Goal: Task Accomplishment & Management: Complete application form

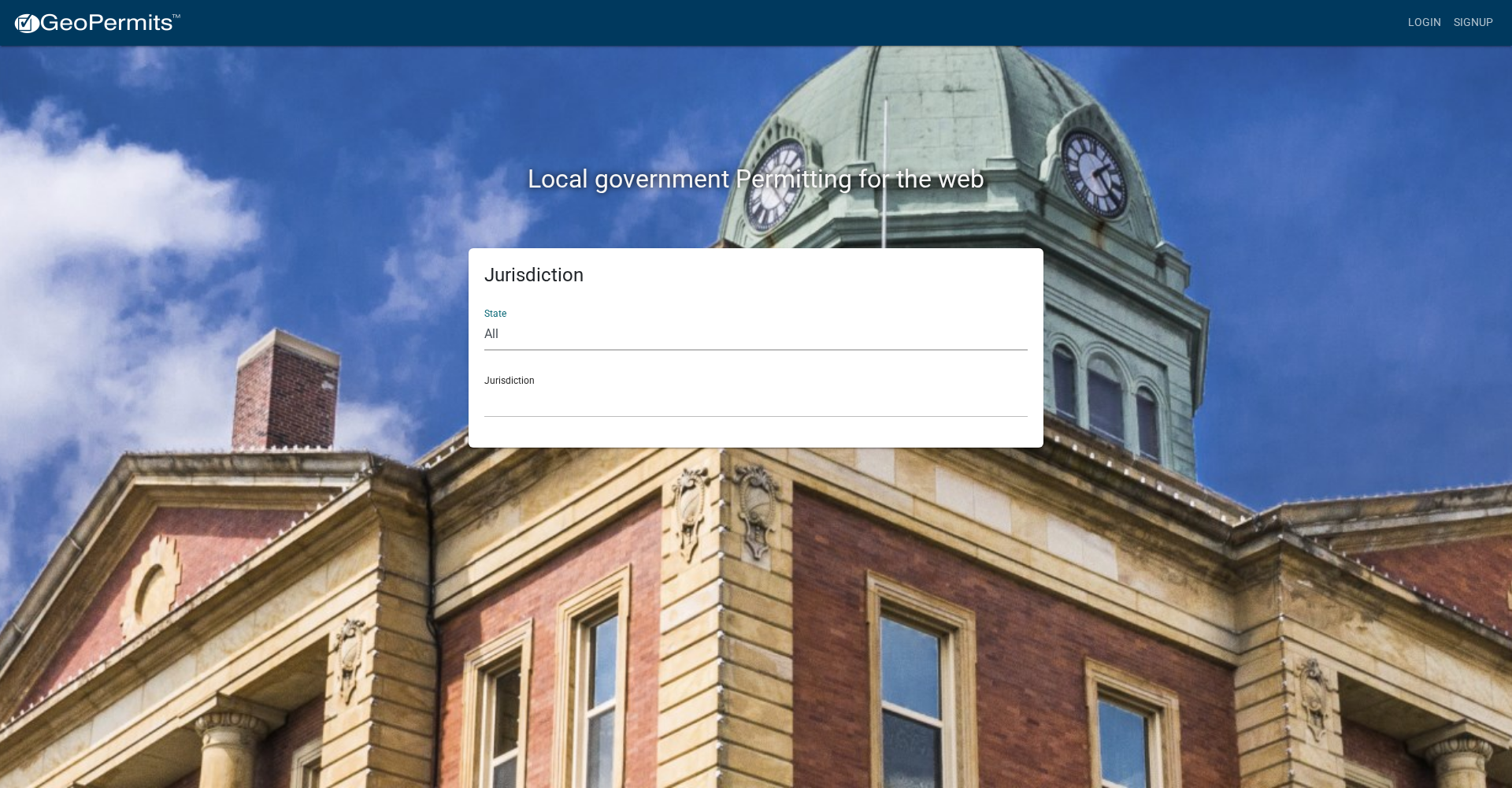
select select "[US_STATE]"
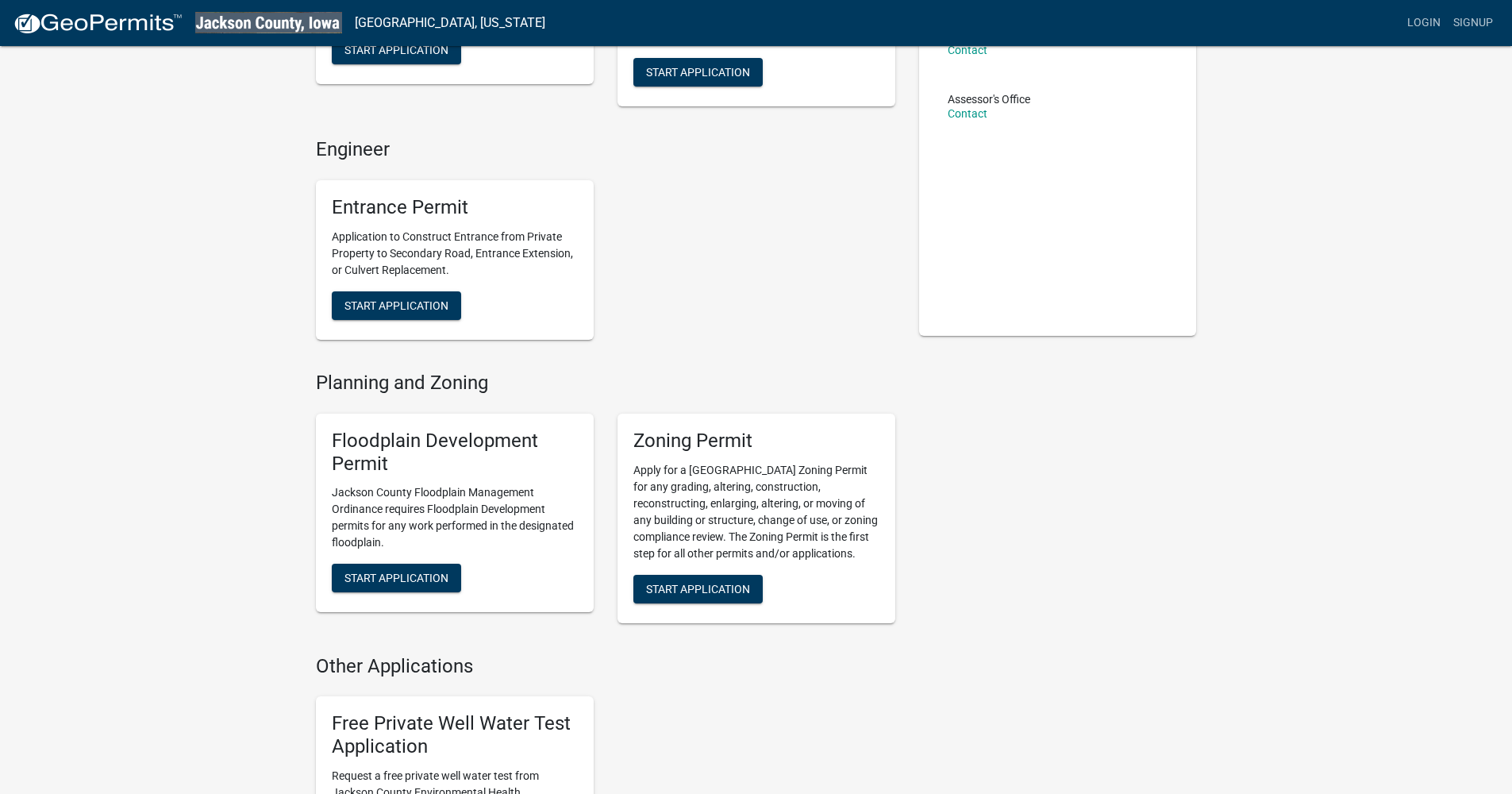
scroll to position [412, 0]
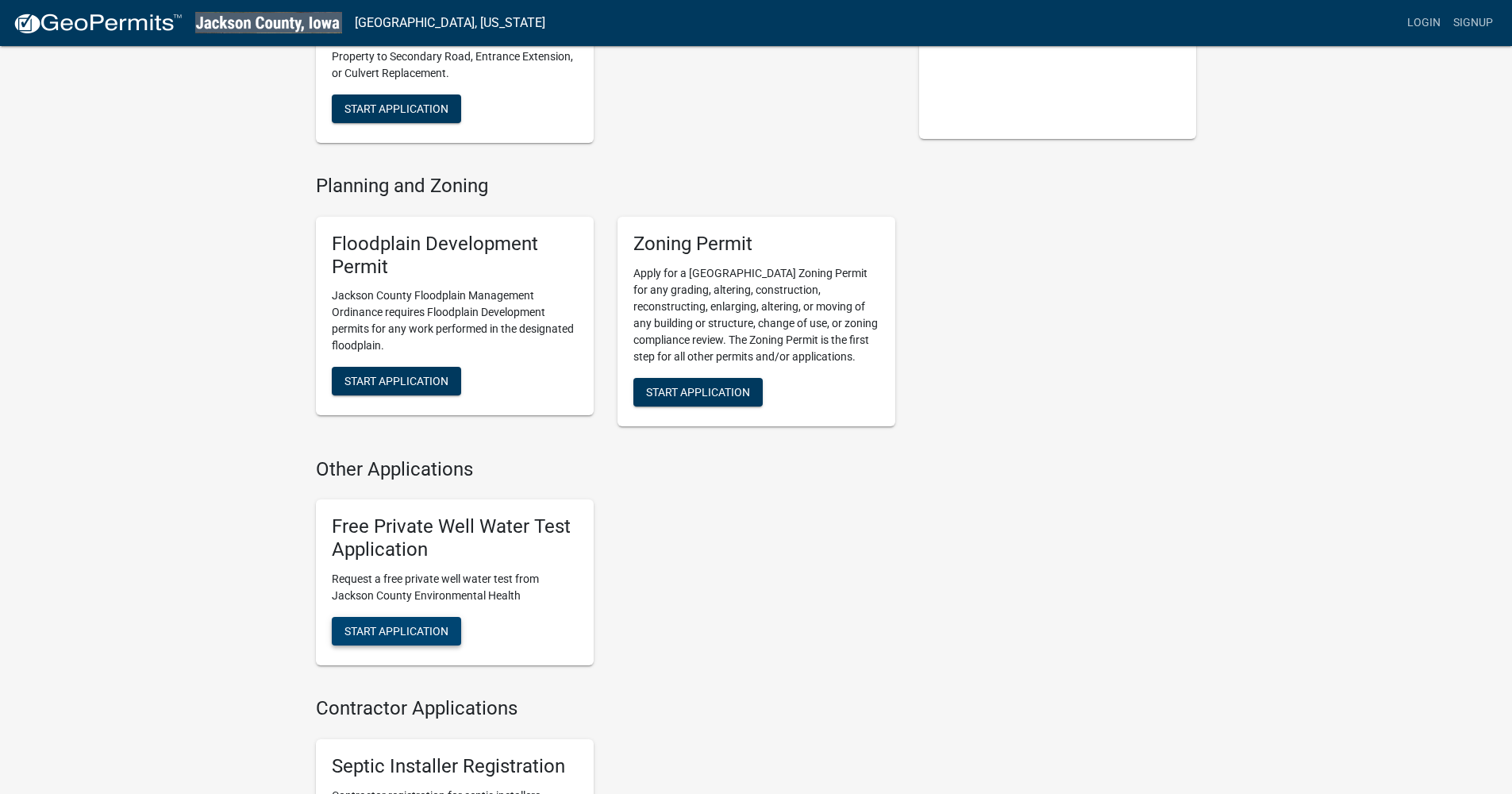
click at [410, 616] on button "Start Application" at bounding box center [397, 630] width 130 height 29
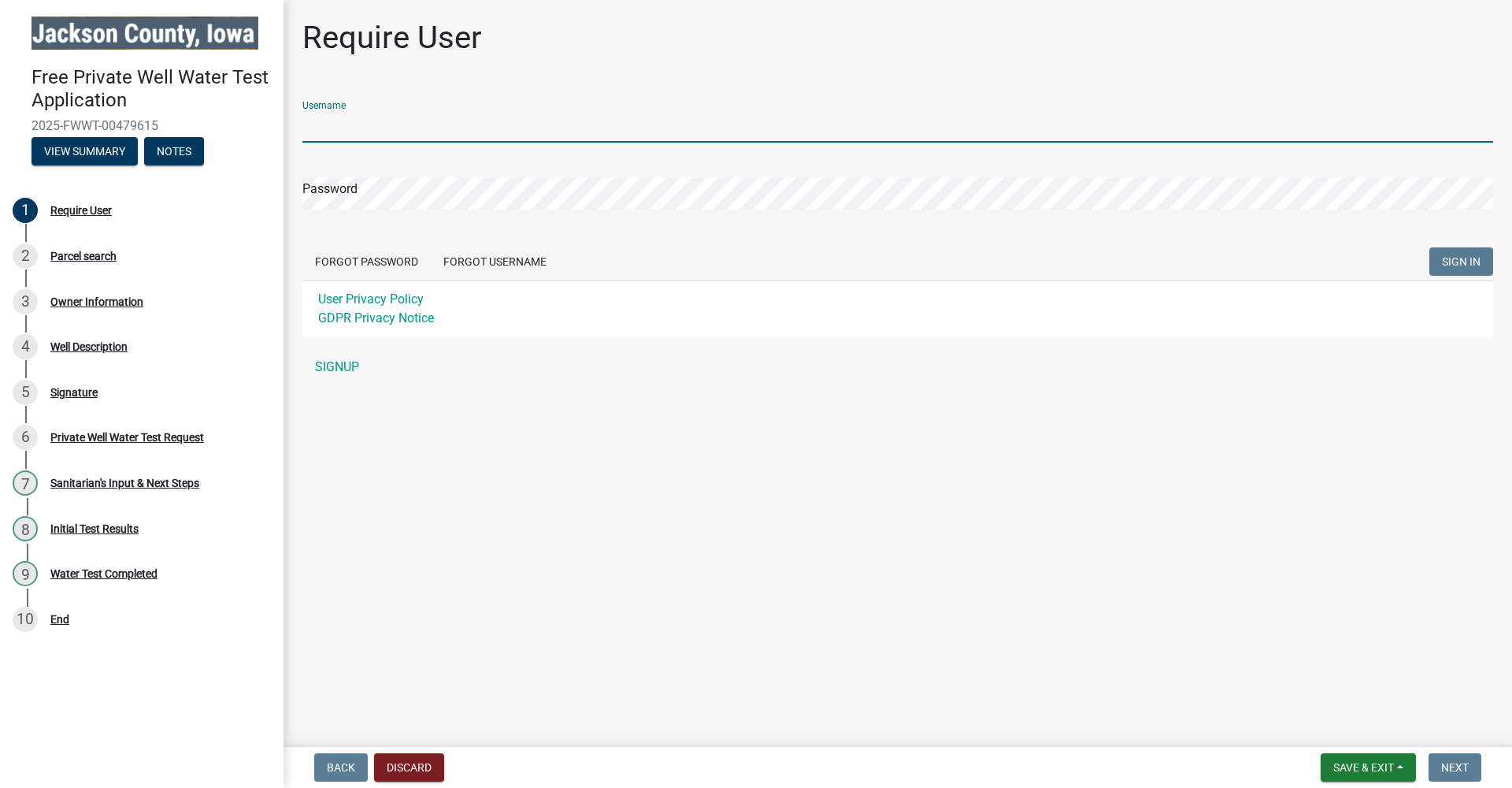
click at [547, 456] on main "Require User Username Password Forgot Password Forgot Username SIGN IN User Pri…" at bounding box center [897, 370] width 1228 height 740
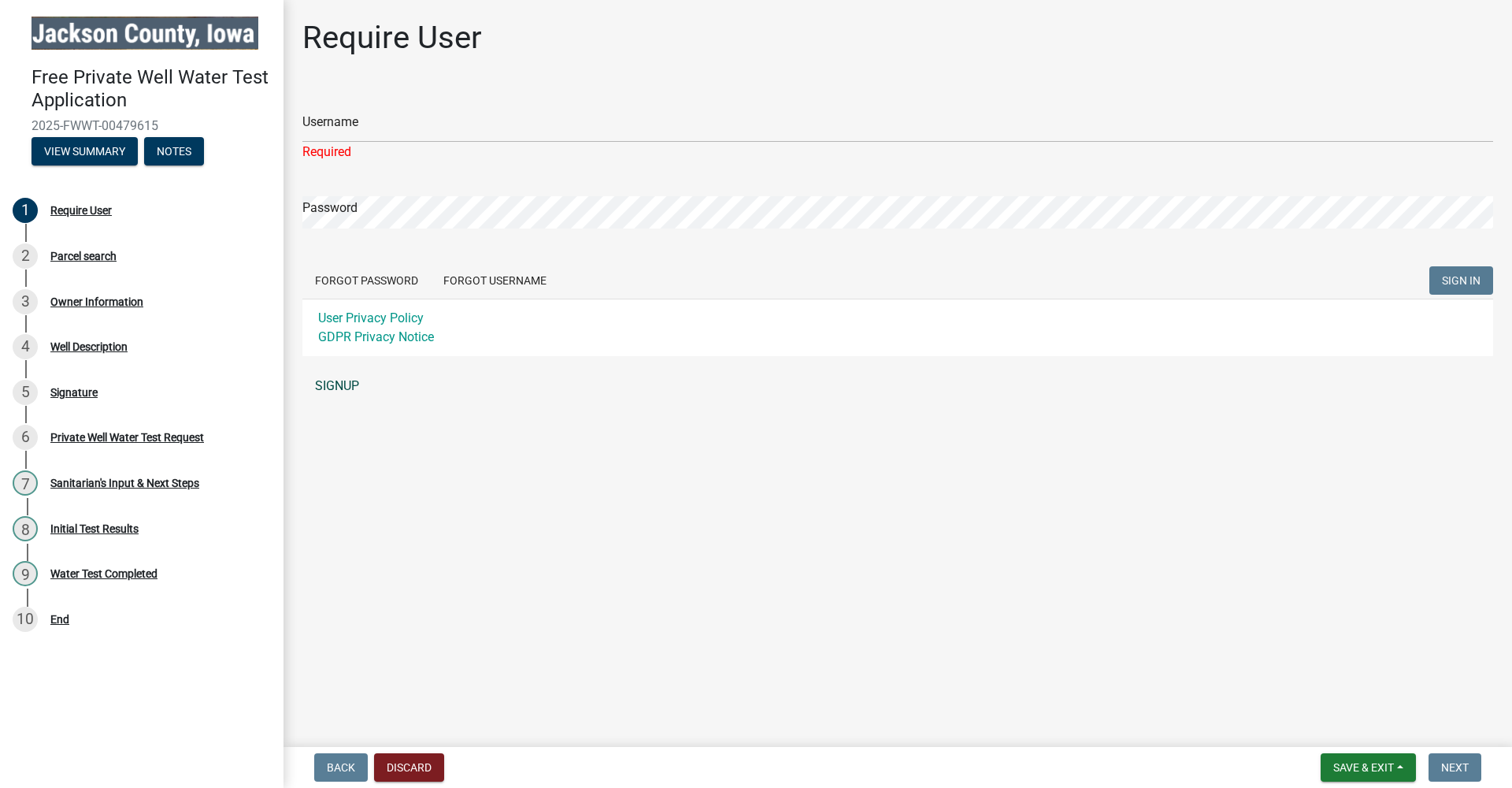
click at [352, 381] on link "SIGNUP" at bounding box center [898, 386] width 1190 height 32
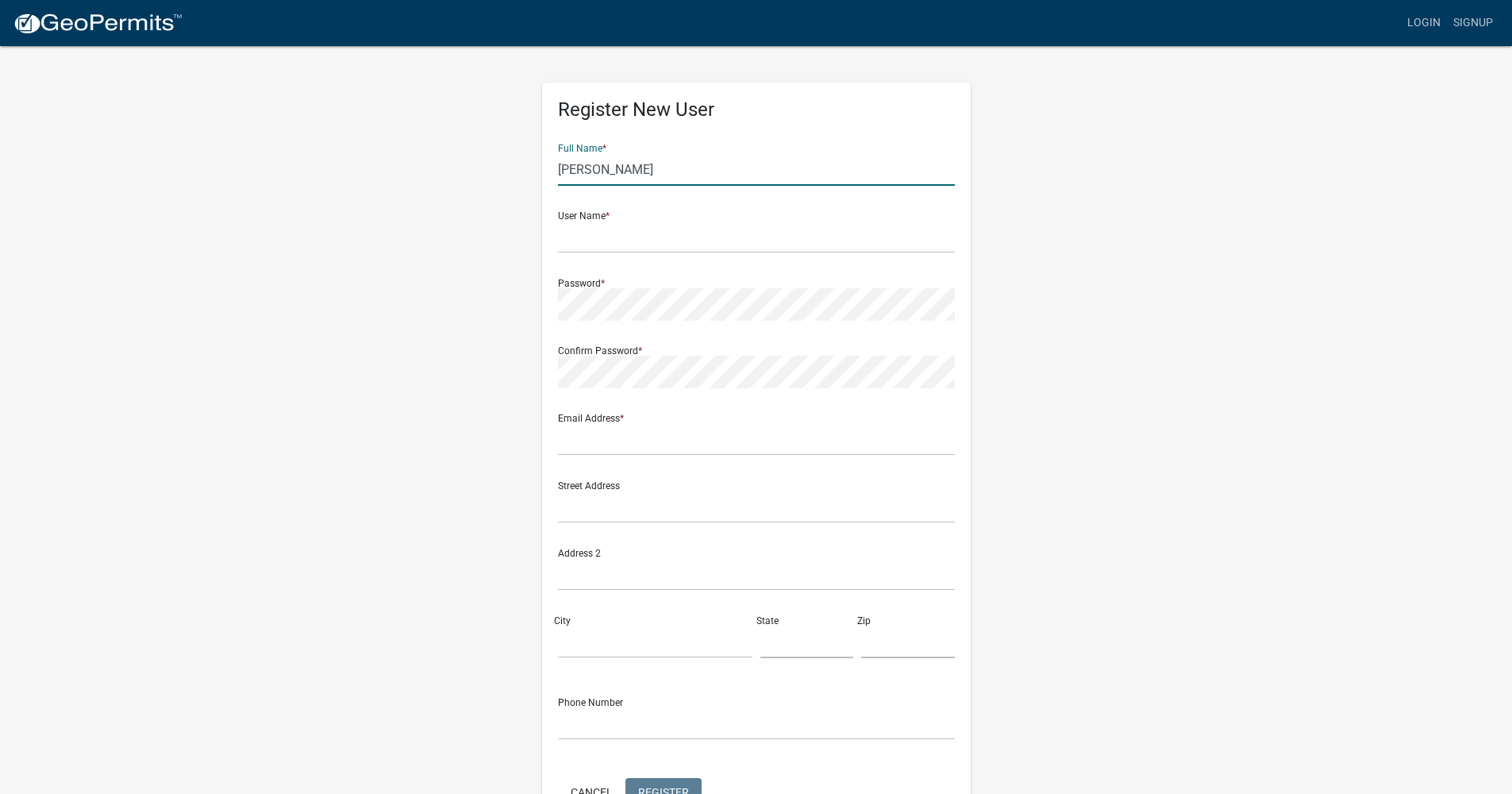
type input "[PERSON_NAME]"
type input "Effenheim"
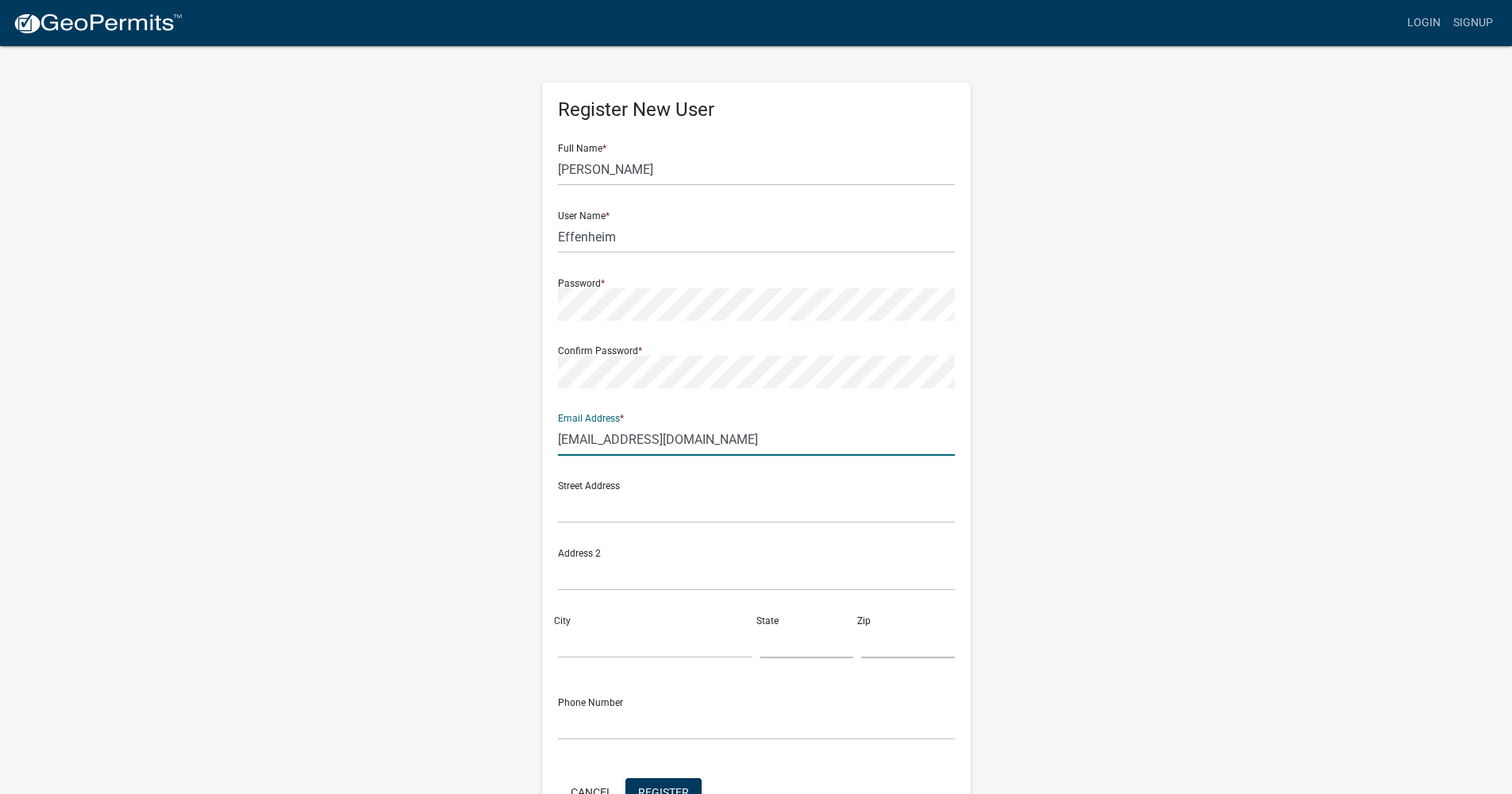
type input "[EMAIL_ADDRESS][DOMAIN_NAME]"
type input "[STREET_ADDRESS]"
type input "Maquoketa"
type input "iowa"
type input "52060"
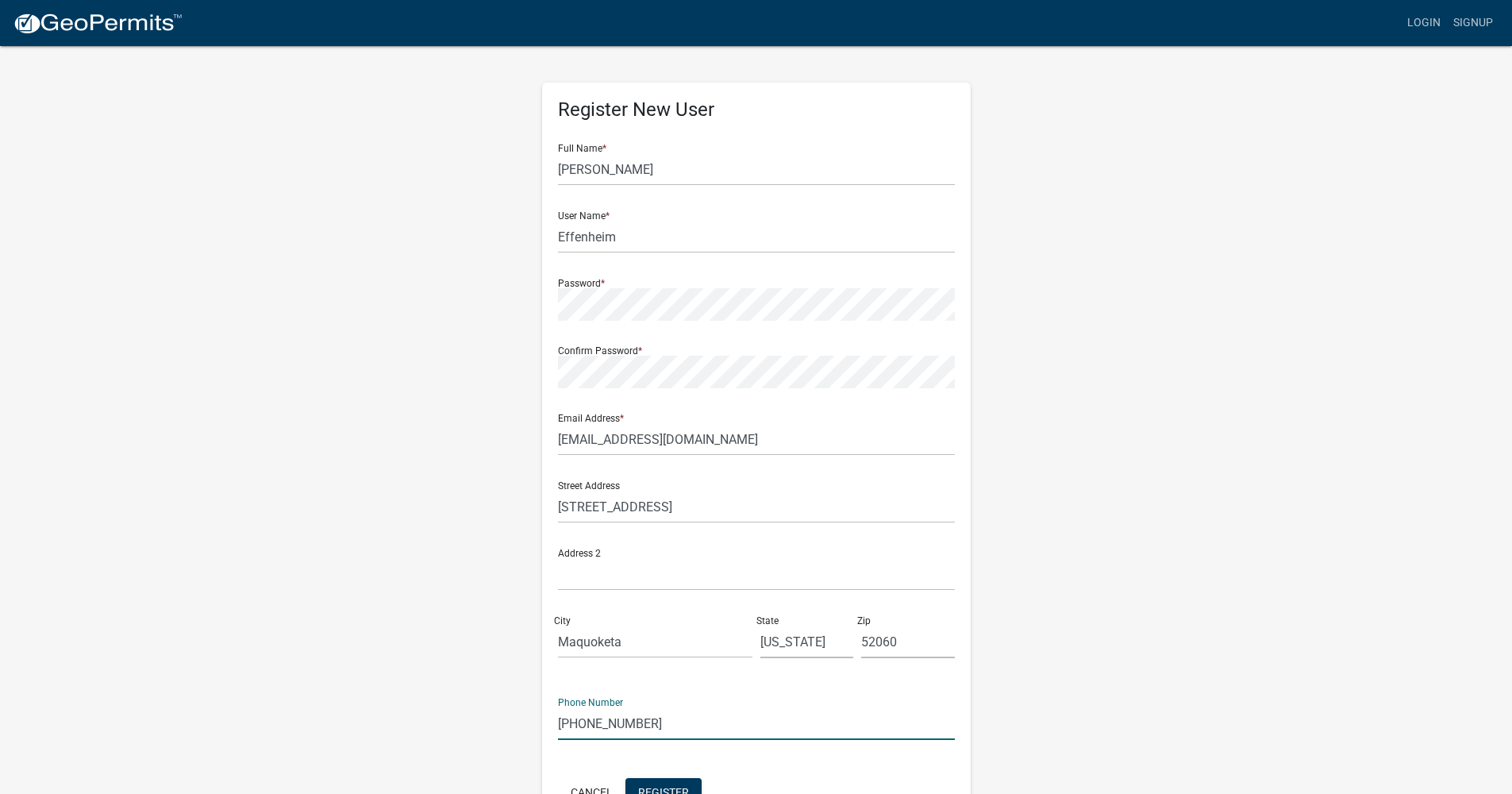
scroll to position [99, 0]
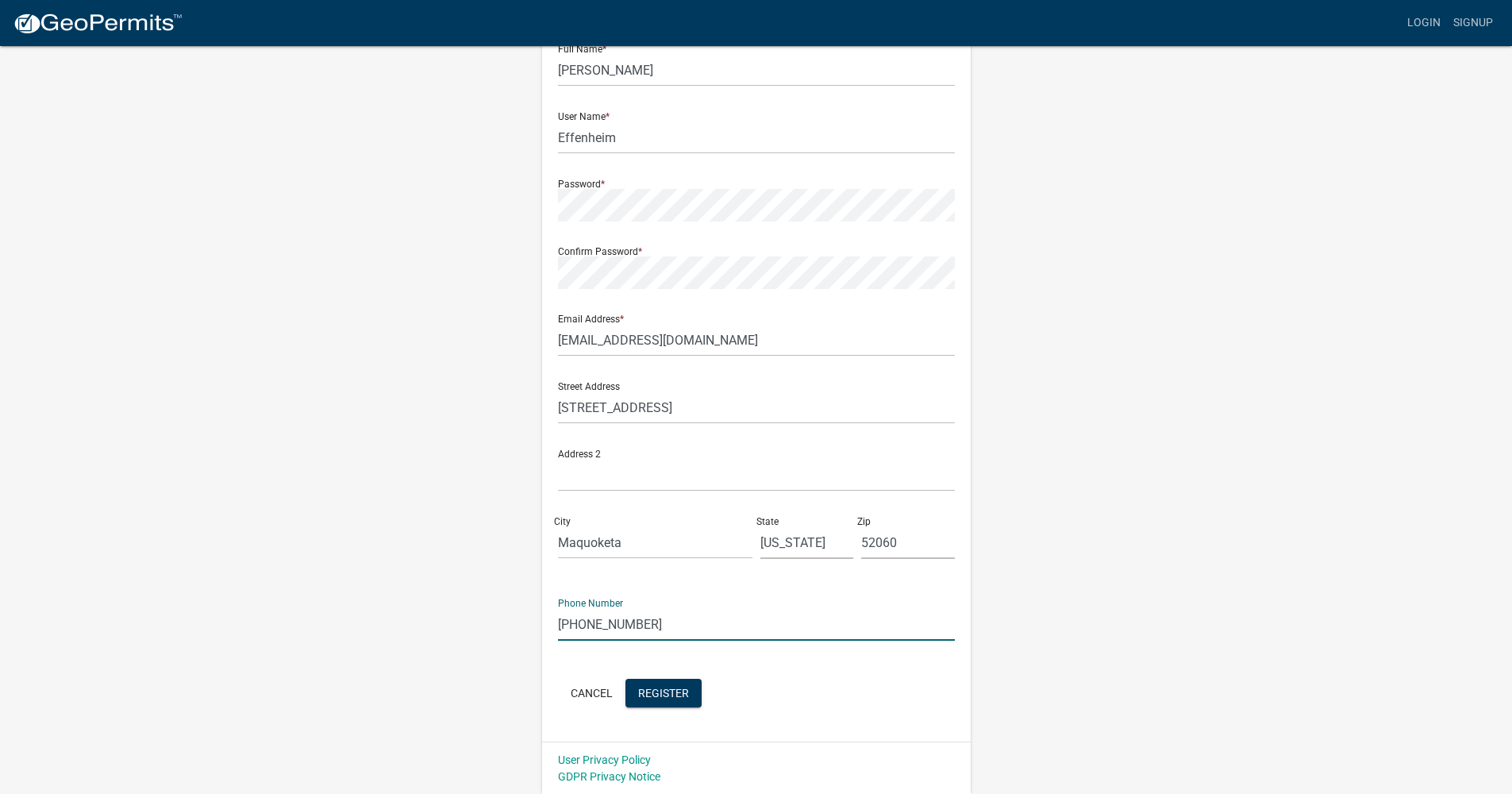
type input "56-543-7240"
click at [673, 691] on span "Register" at bounding box center [663, 691] width 51 height 13
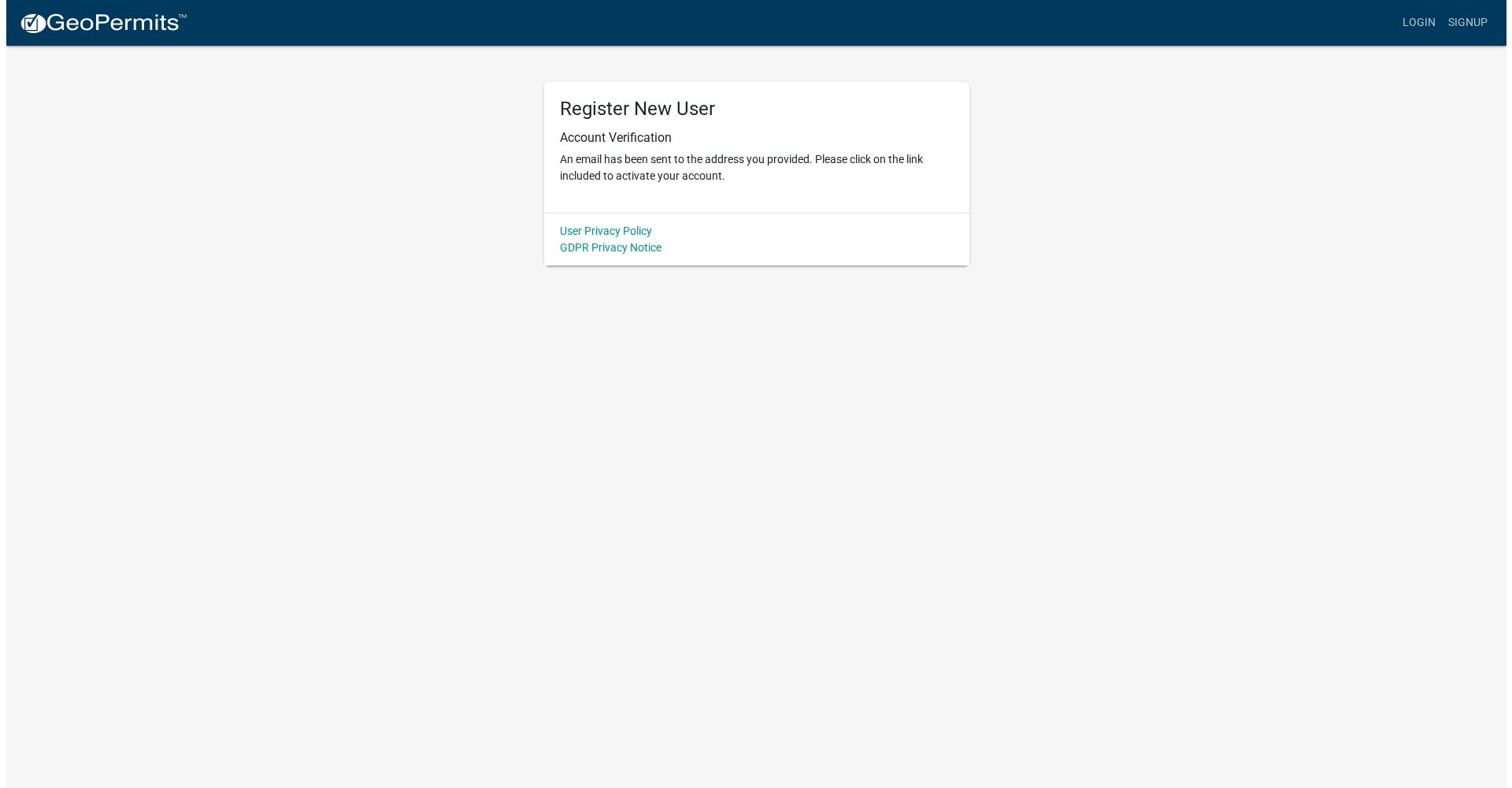
scroll to position [0, 0]
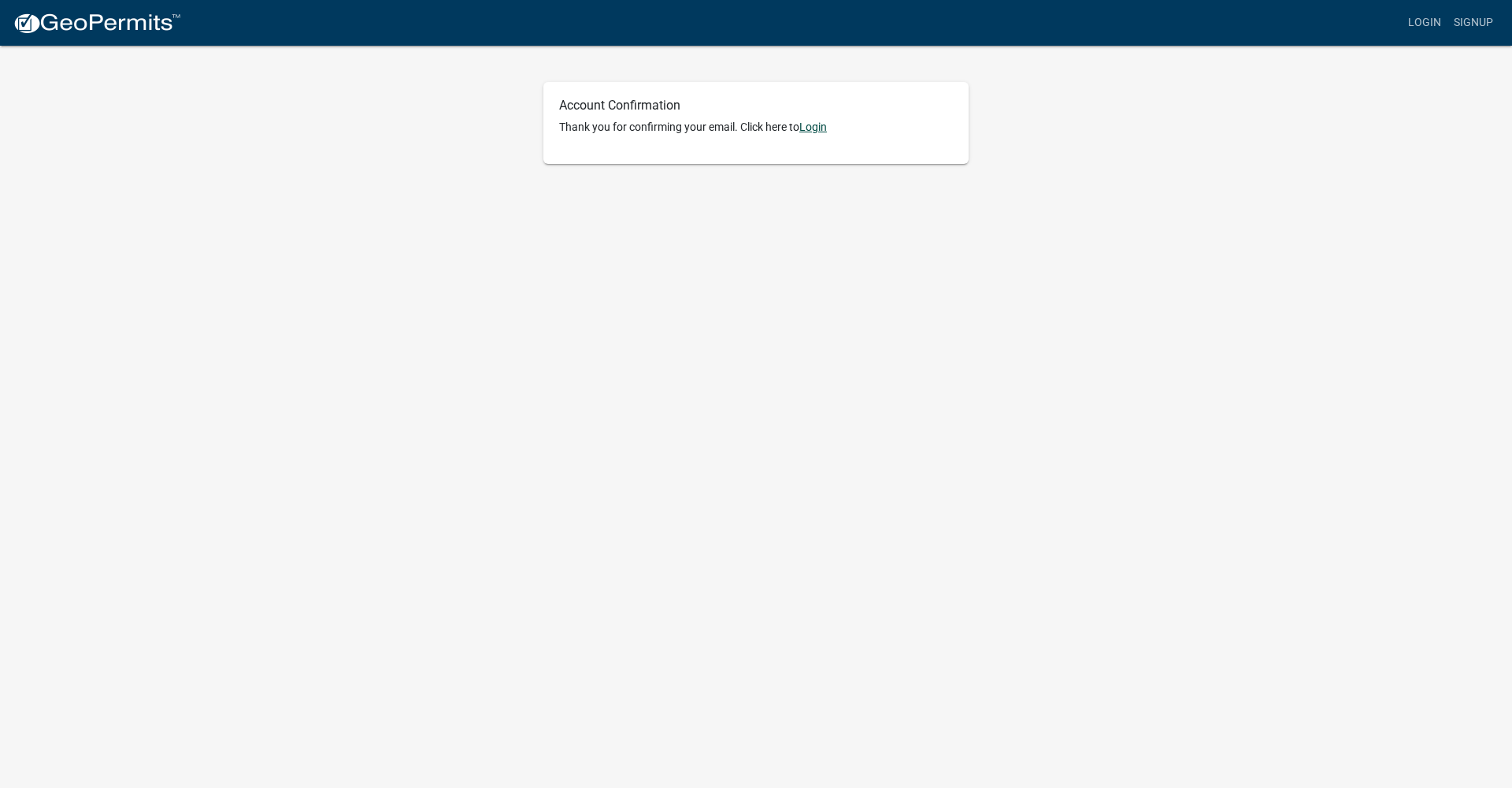
click at [806, 125] on link "Login" at bounding box center [813, 127] width 28 height 13
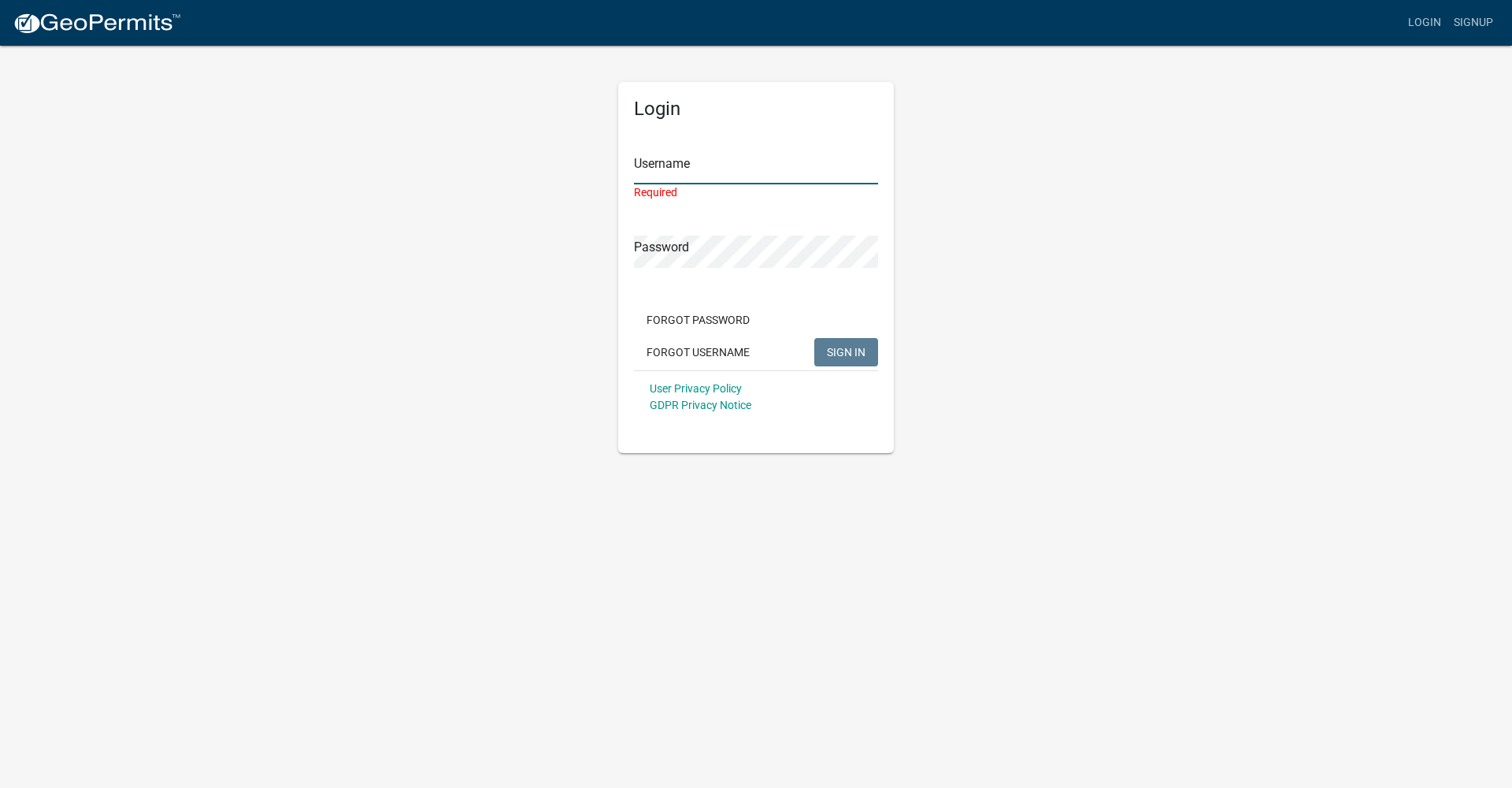
type input "Jeffenheim"
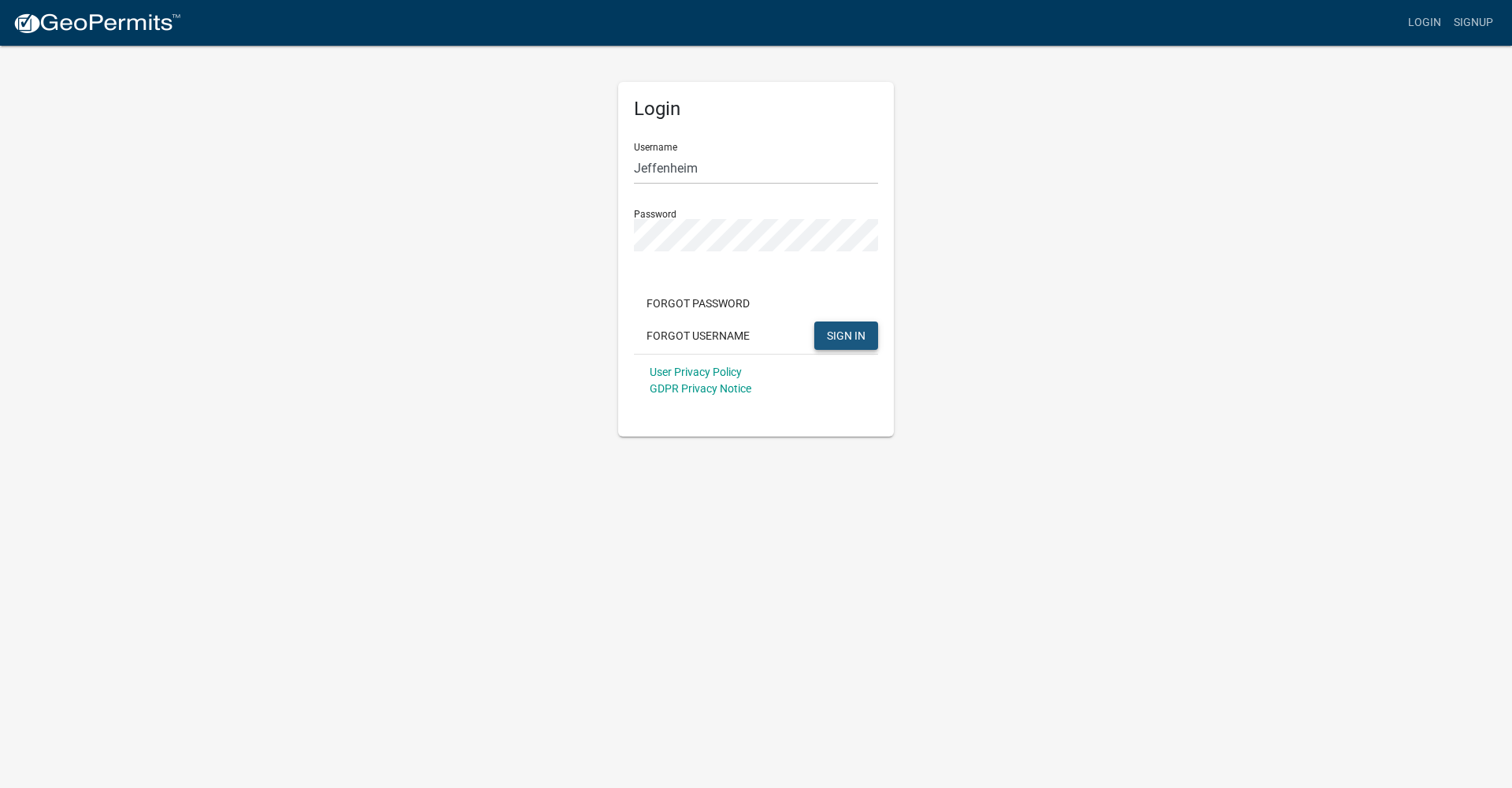
click at [826, 336] on button "SIGN IN" at bounding box center [846, 336] width 63 height 29
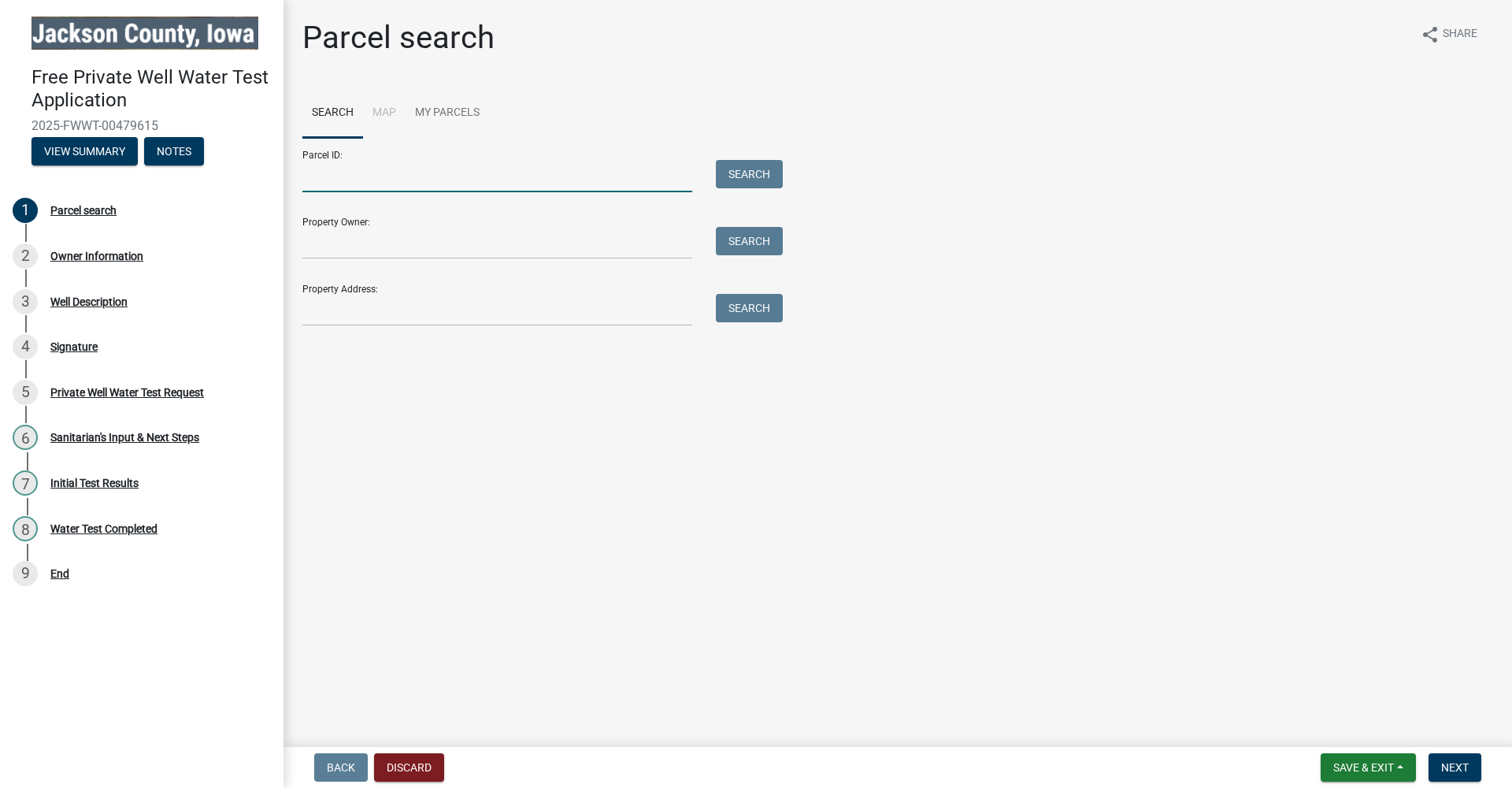
drag, startPoint x: 335, startPoint y: 176, endPoint x: 352, endPoint y: 172, distance: 17.5
click at [335, 176] on input "Parcel ID:" at bounding box center [498, 176] width 390 height 33
click at [710, 173] on div "Search" at bounding box center [745, 176] width 83 height 33
click at [345, 183] on input "Parcel ID:" at bounding box center [498, 176] width 390 height 33
click at [601, 172] on input "Parcel ID:" at bounding box center [498, 176] width 390 height 33
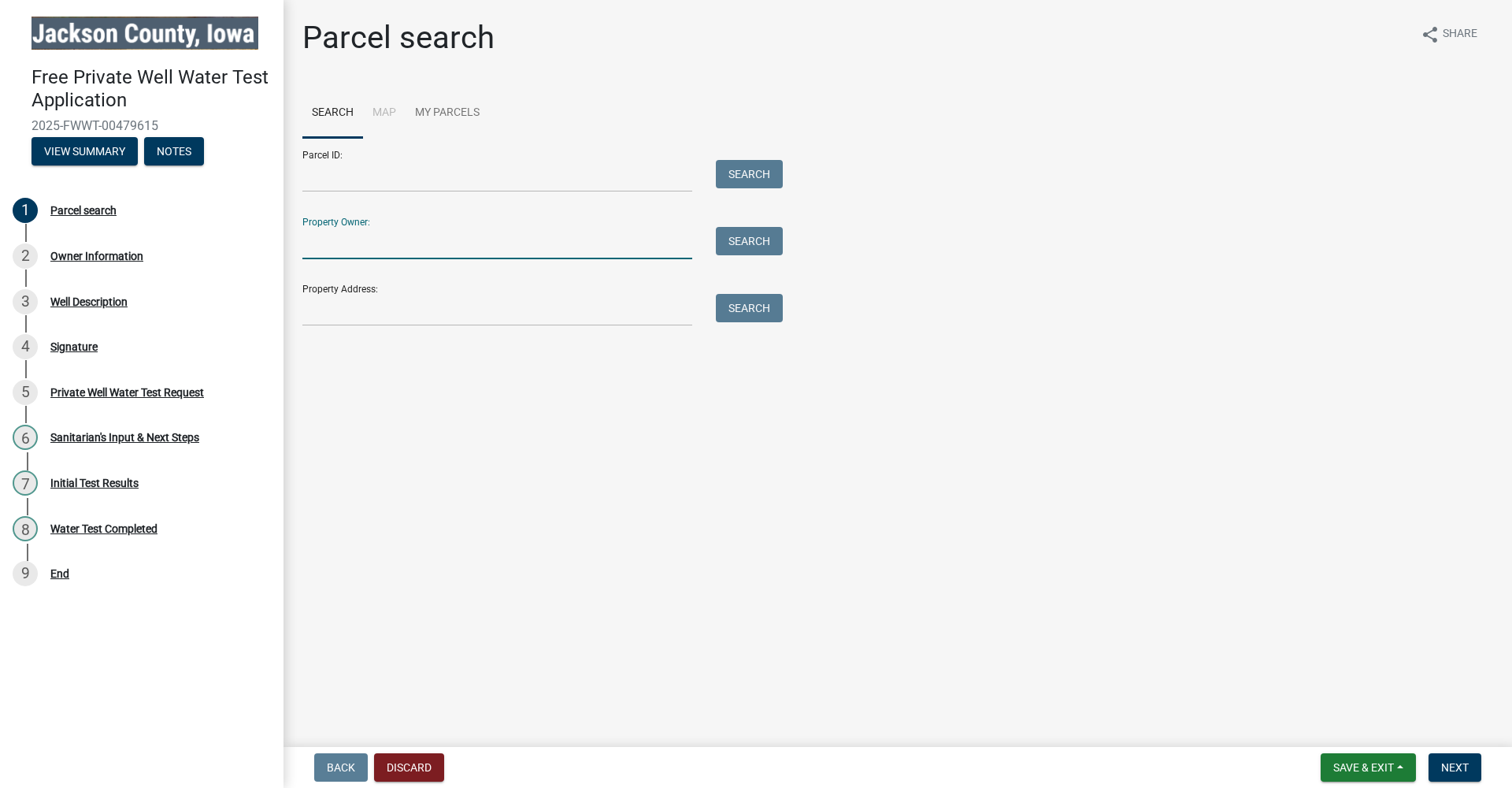
click at [553, 245] on input "Property Owner:" at bounding box center [498, 243] width 390 height 33
type input "E"
click at [503, 296] on input "Property Address:" at bounding box center [498, 310] width 390 height 33
type input "9948 90th"
click at [753, 309] on button "Search" at bounding box center [749, 308] width 67 height 29
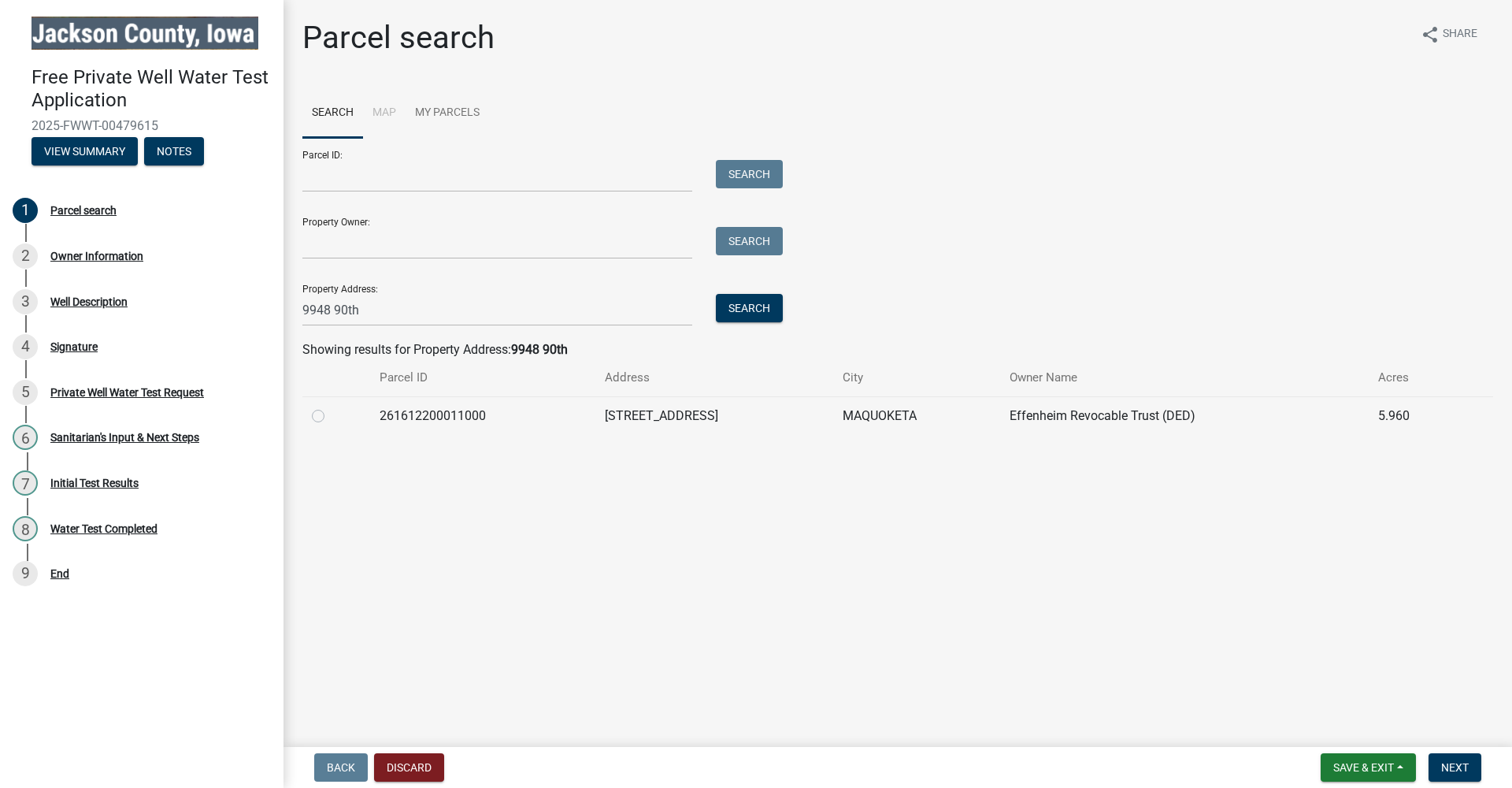
click at [331, 407] on label at bounding box center [331, 407] width 0 height 0
click at [331, 413] on input "radio" at bounding box center [335, 412] width 10 height 10
radio input "true"
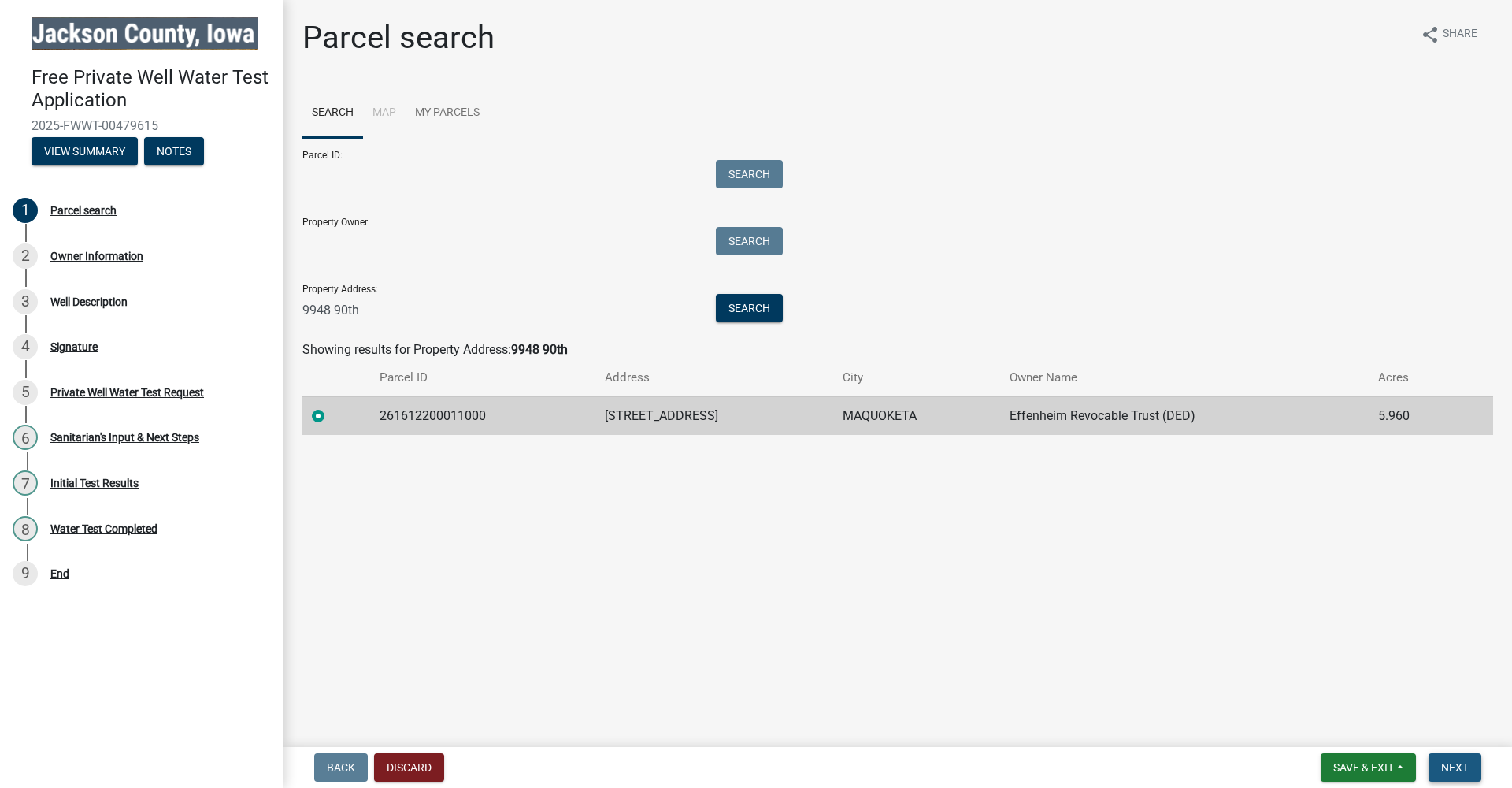
click at [1452, 762] on span "Next" at bounding box center [1455, 767] width 28 height 13
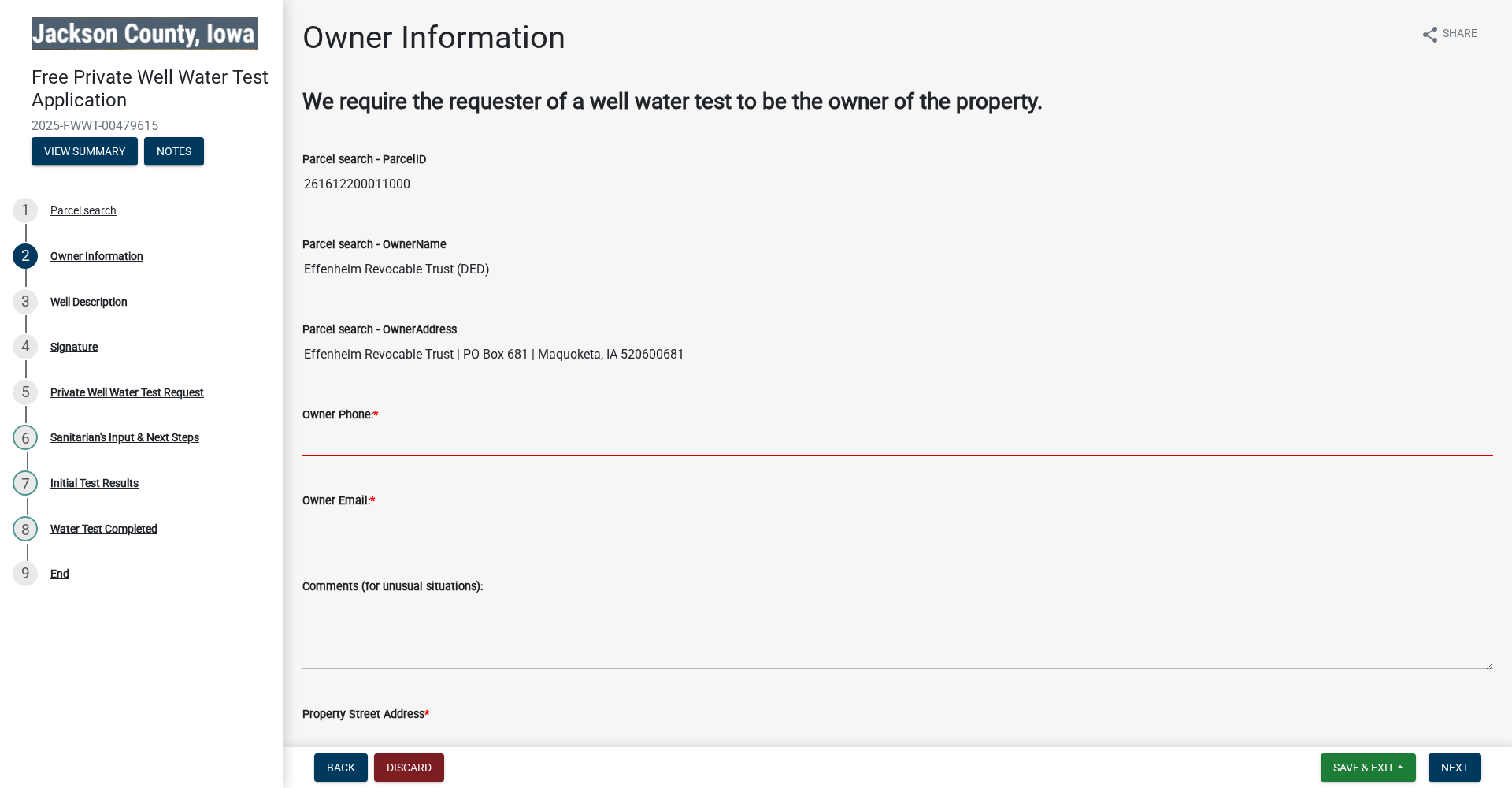
click at [436, 434] on input "Owner Phone: *" at bounding box center [898, 440] width 1190 height 33
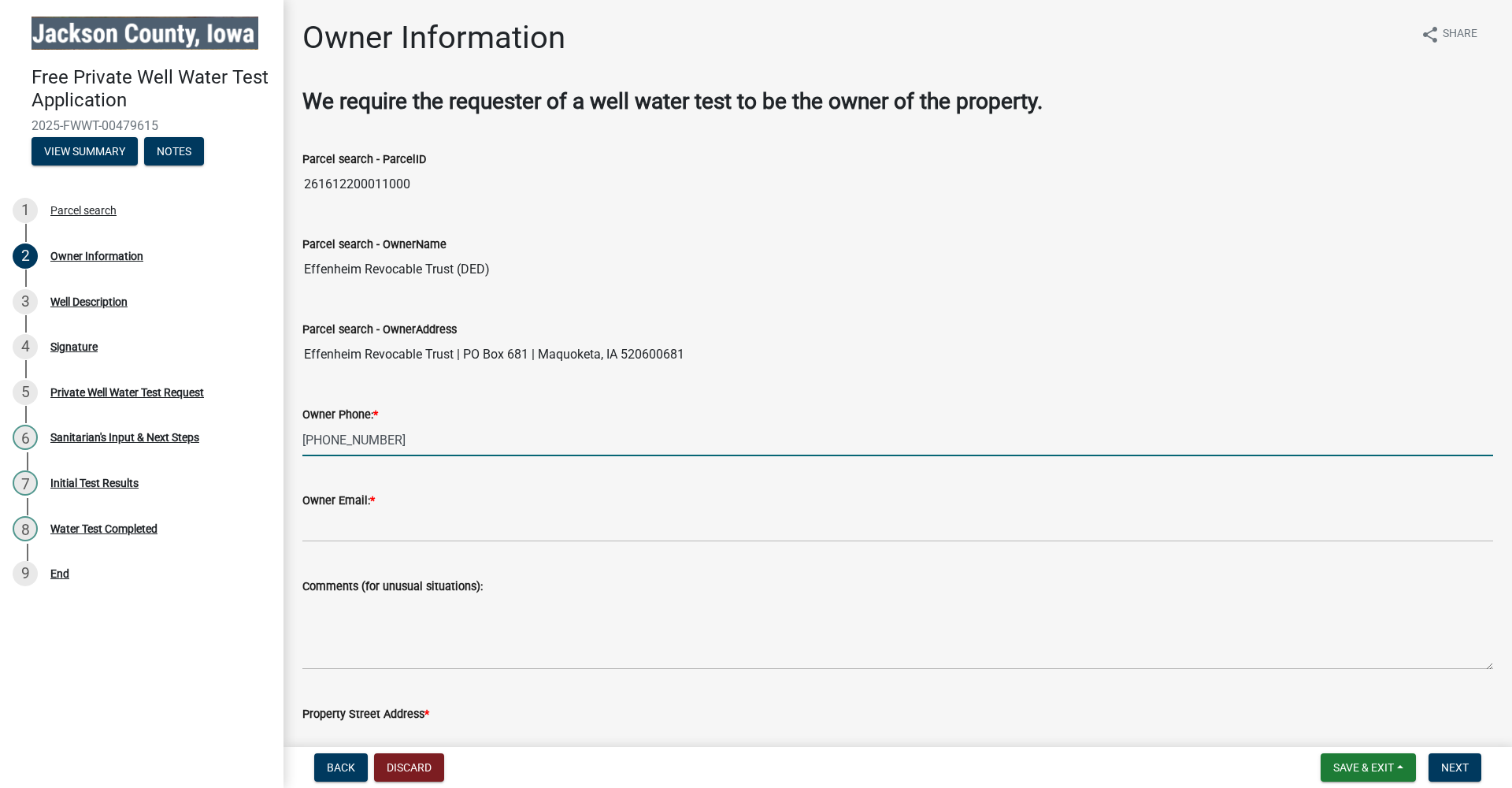
type input "[PHONE_NUMBER]"
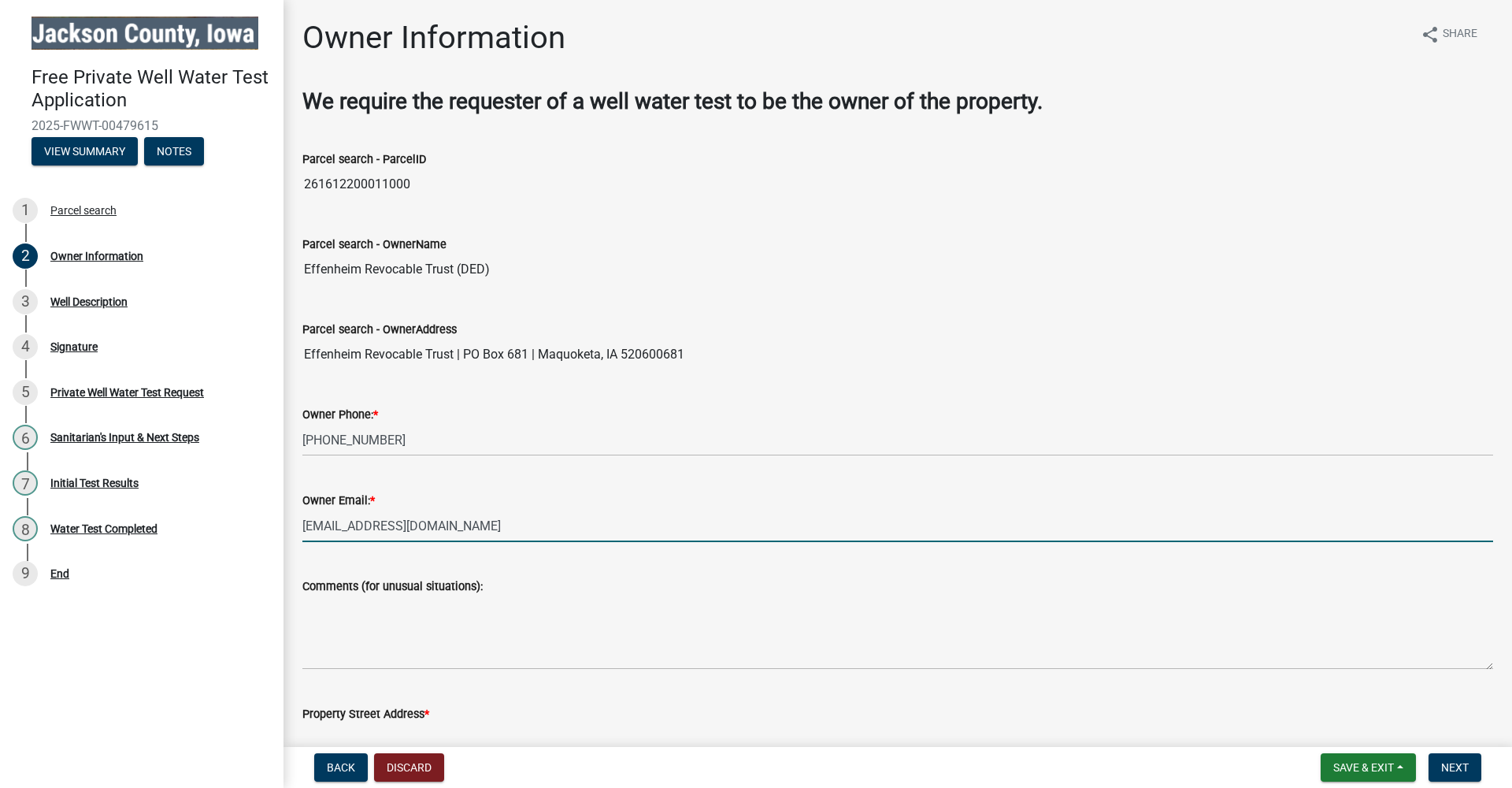
scroll to position [288, 0]
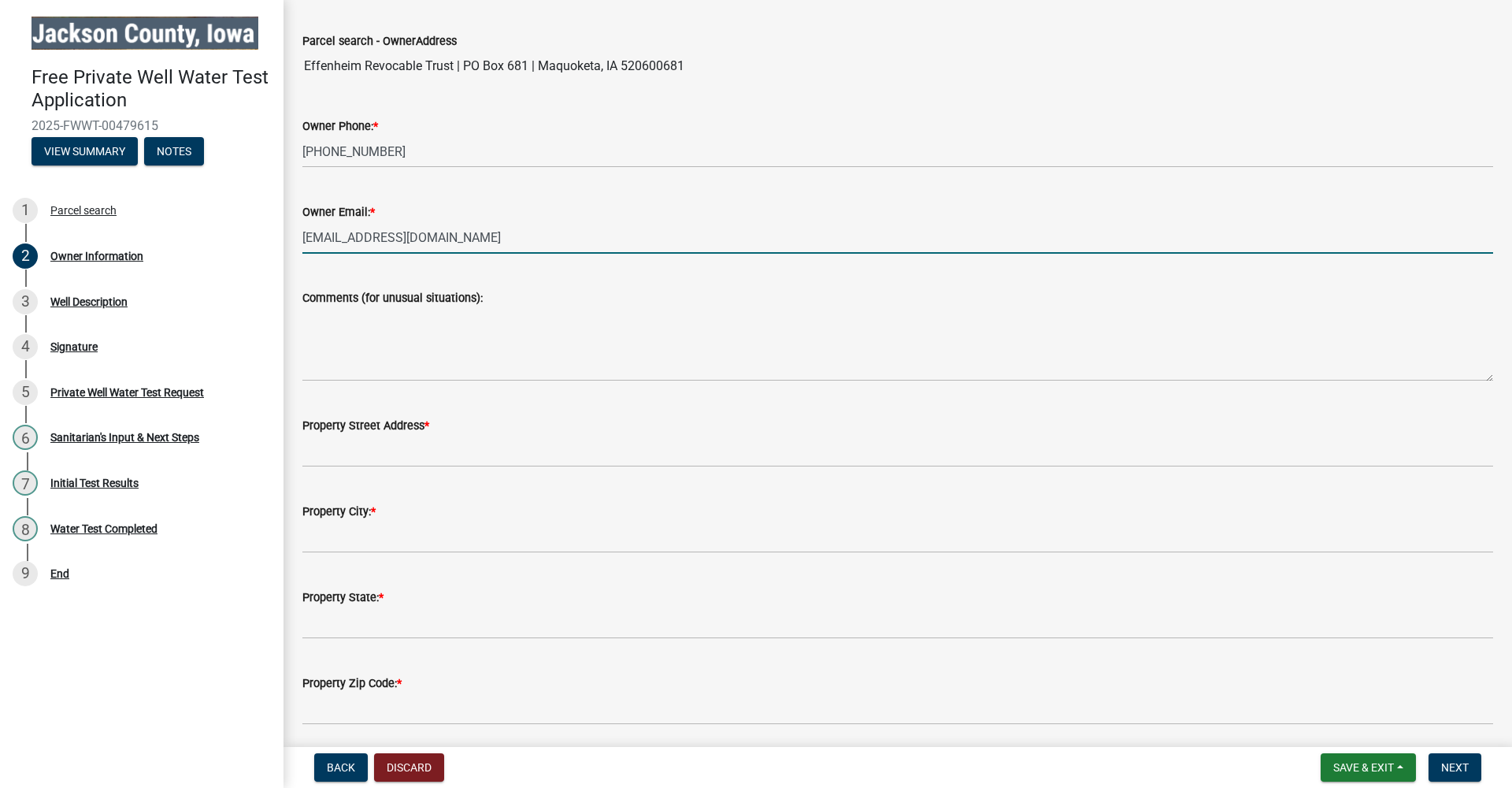
type input "[EMAIL_ADDRESS][DOMAIN_NAME]"
click at [399, 467] on wm-data-entity-input "Property Street Address *" at bounding box center [898, 437] width 1190 height 86
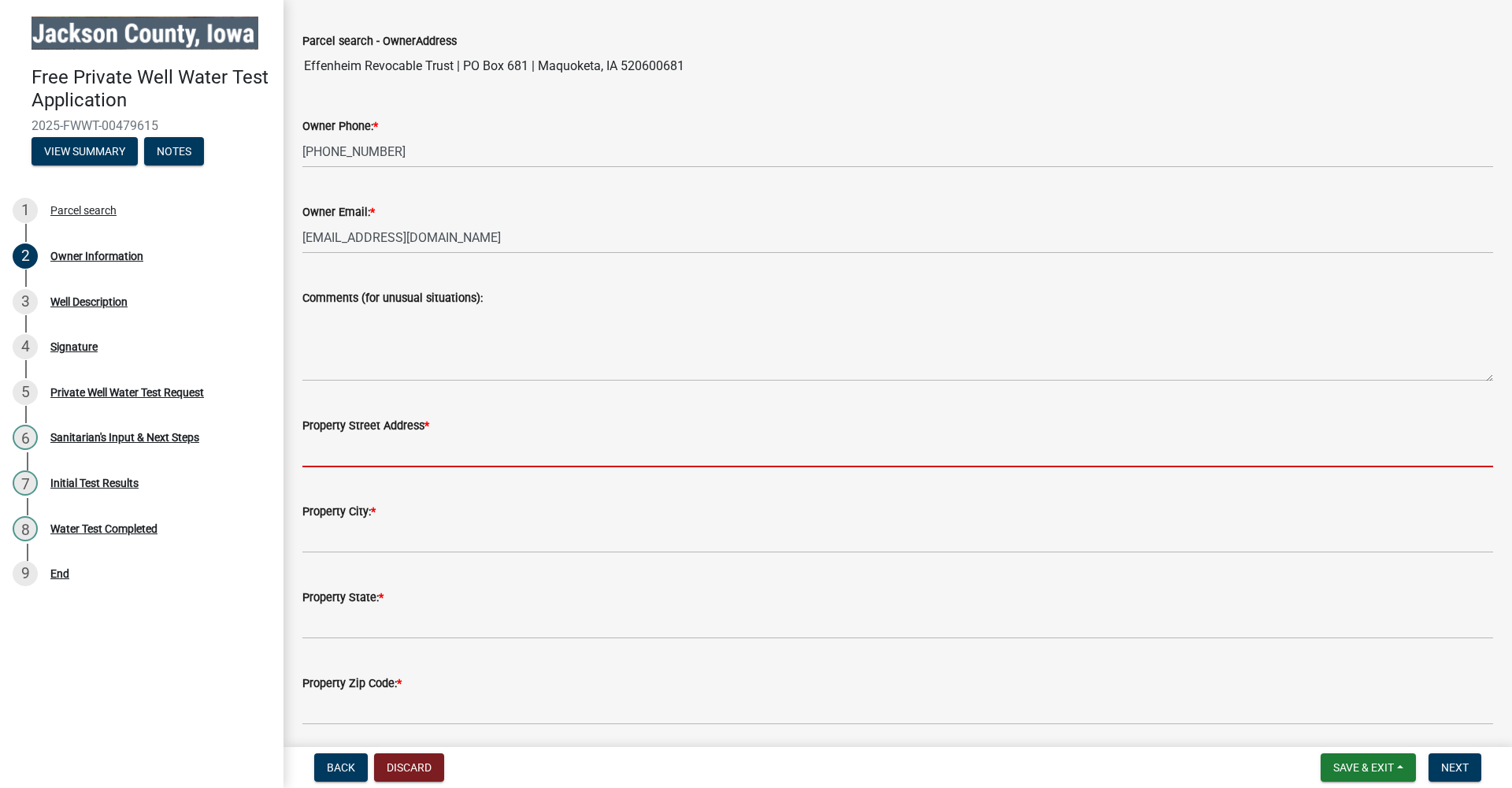
click at [401, 464] on input "Property Street Address *" at bounding box center [898, 450] width 1190 height 33
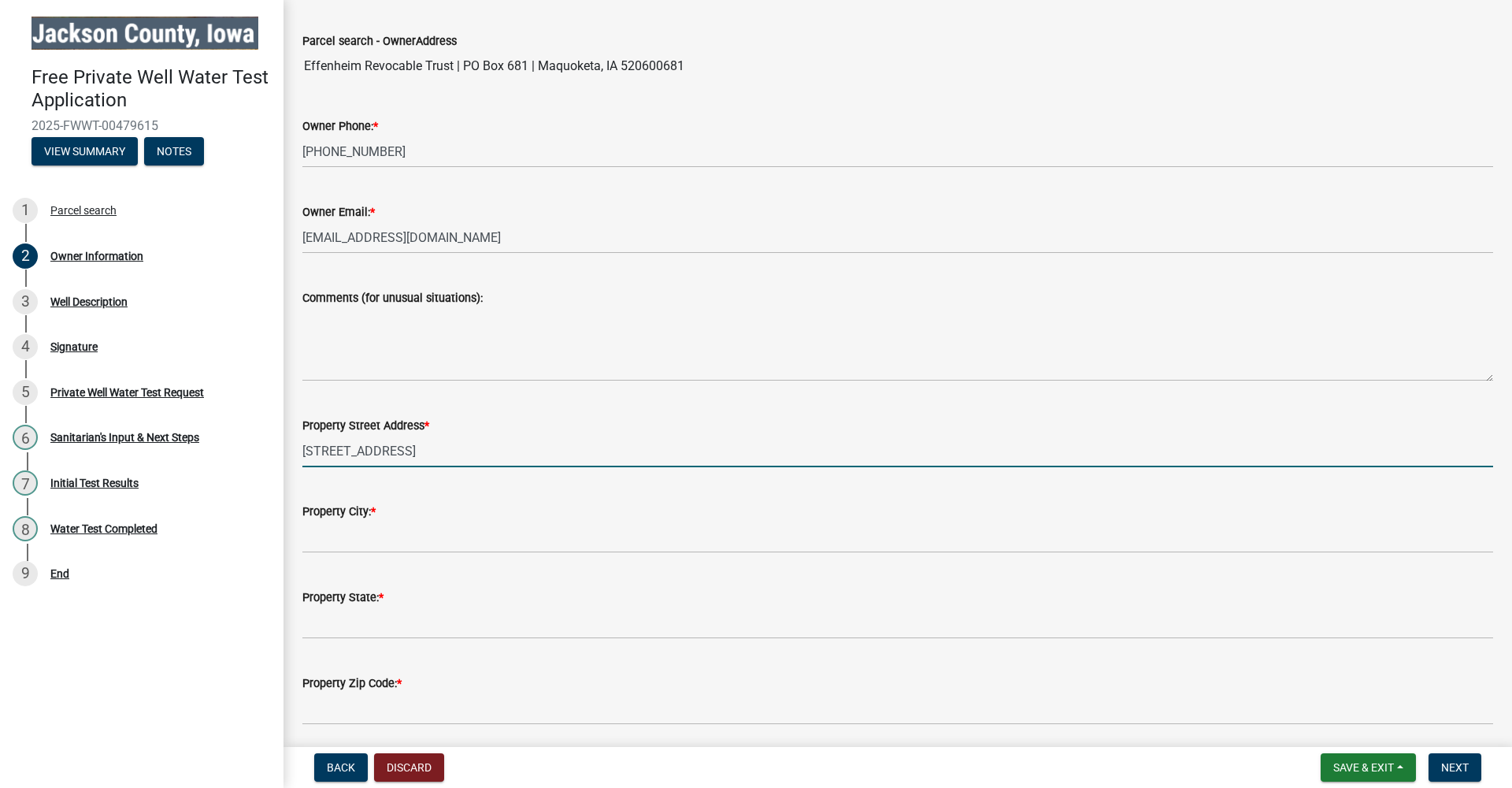
type input "[STREET_ADDRESS]"
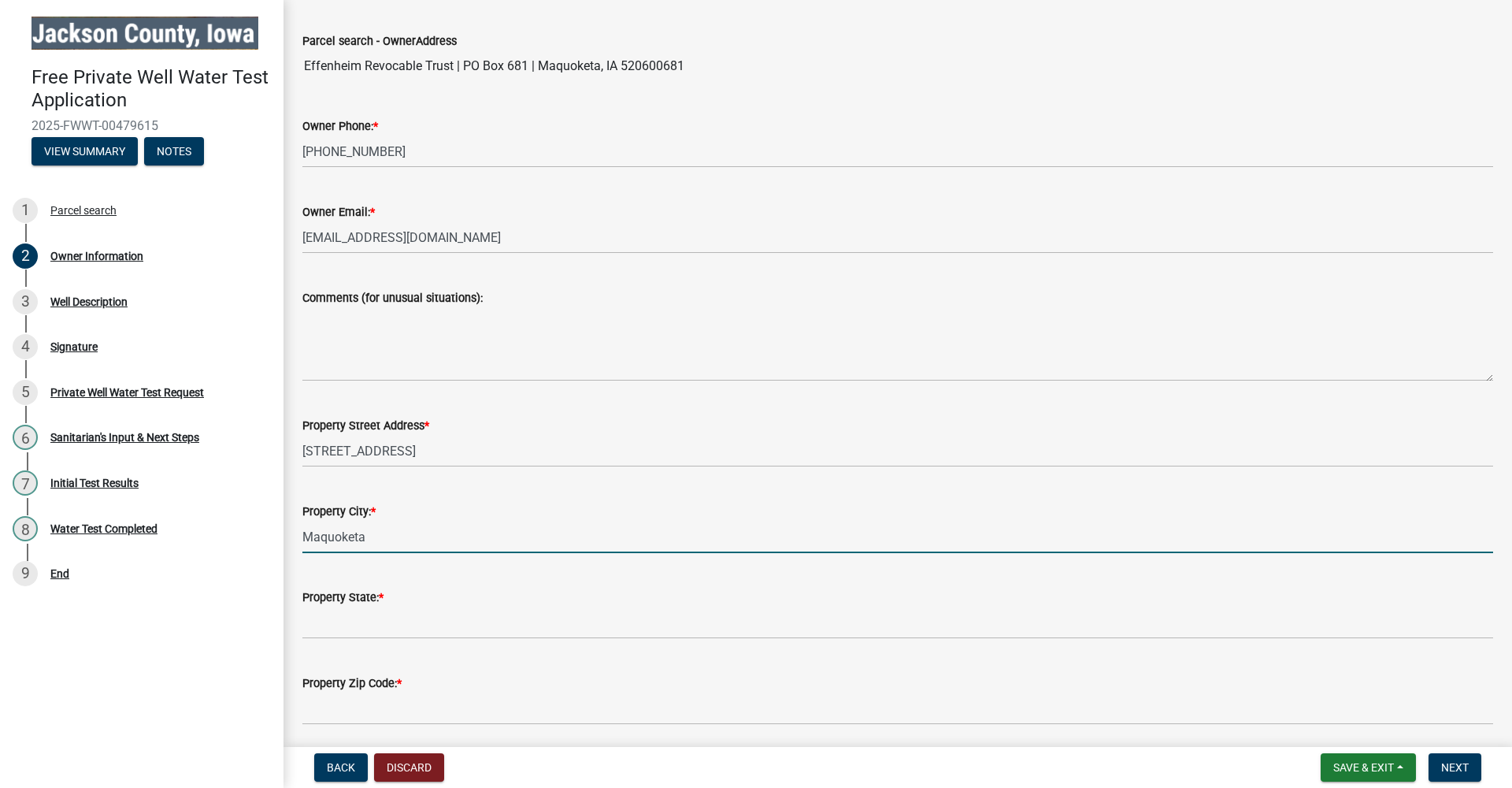
type input "Maquoketa"
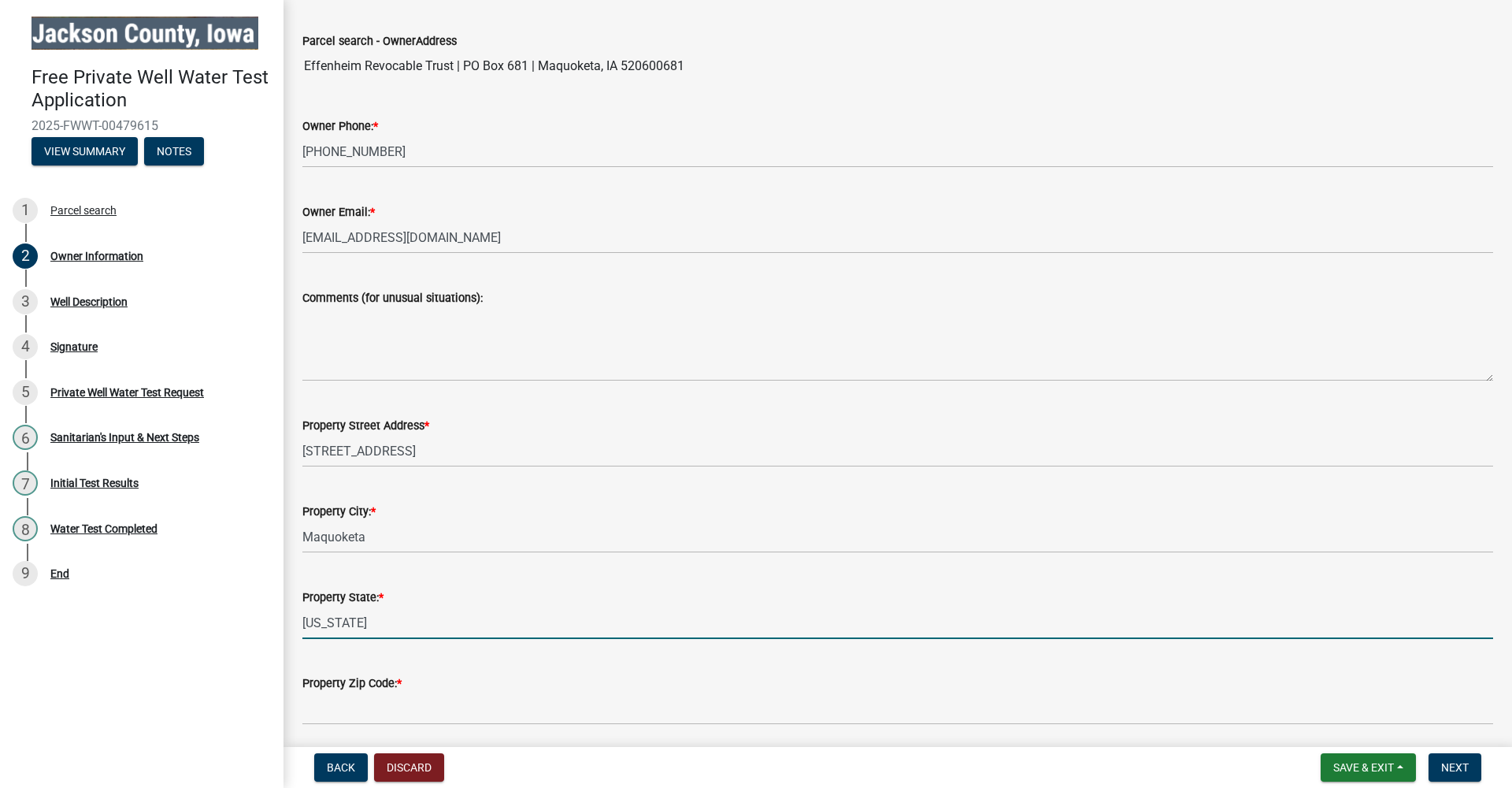
type input "[US_STATE]"
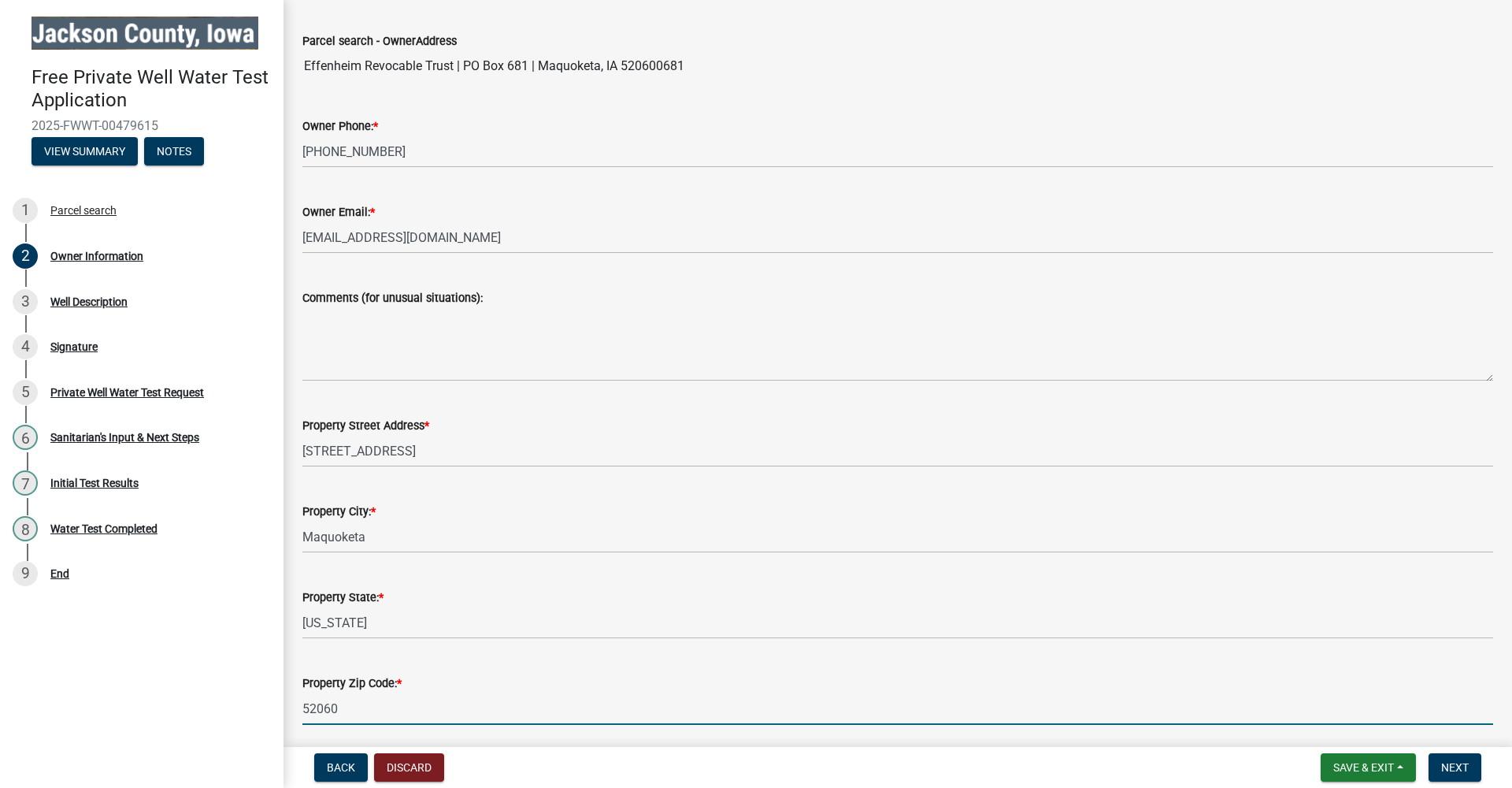
scroll to position [345, 0]
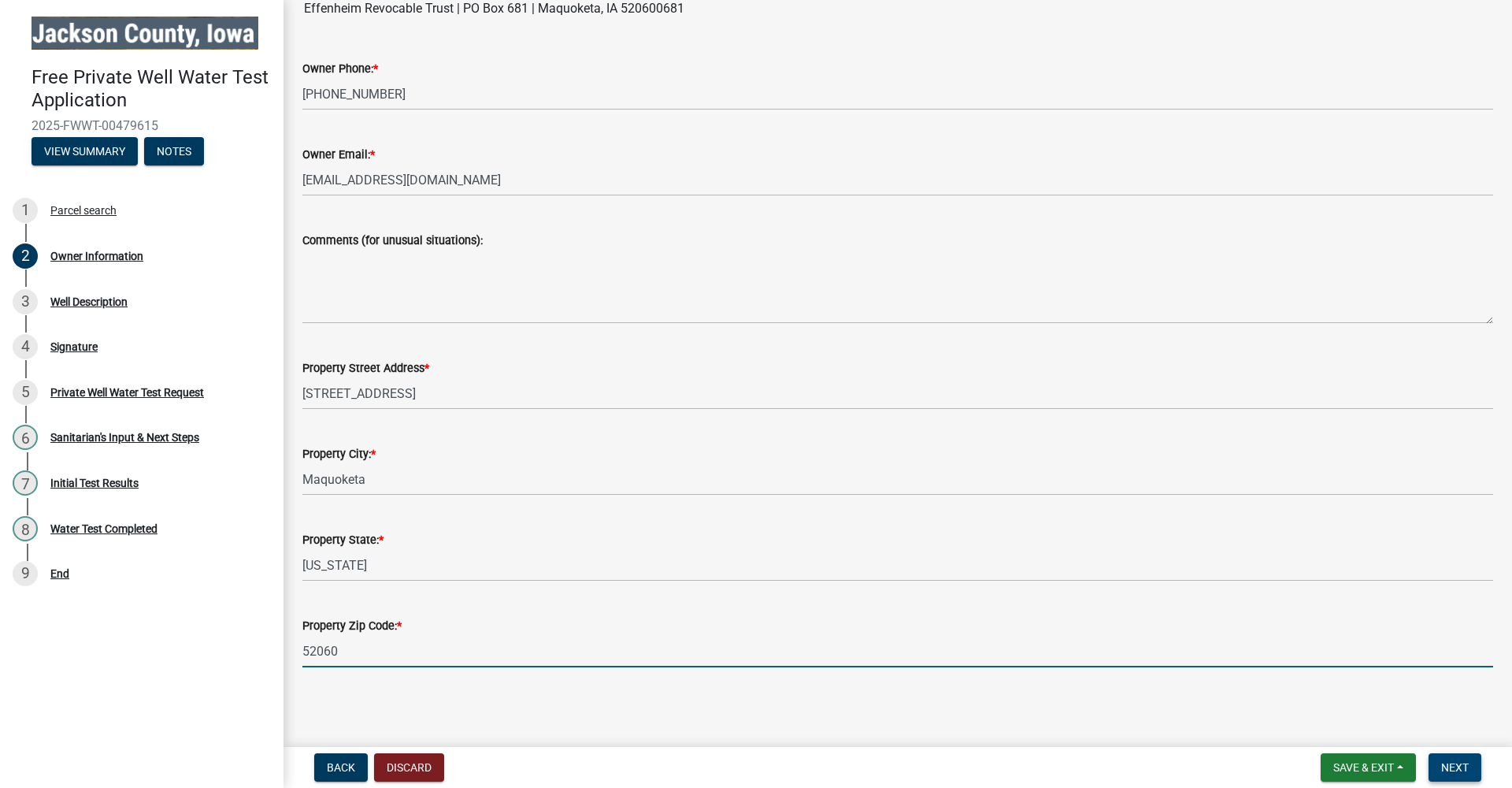
type input "52060"
drag, startPoint x: 1462, startPoint y: 767, endPoint x: 1454, endPoint y: 760, distance: 10.6
click at [1462, 767] on span "Next" at bounding box center [1455, 767] width 28 height 13
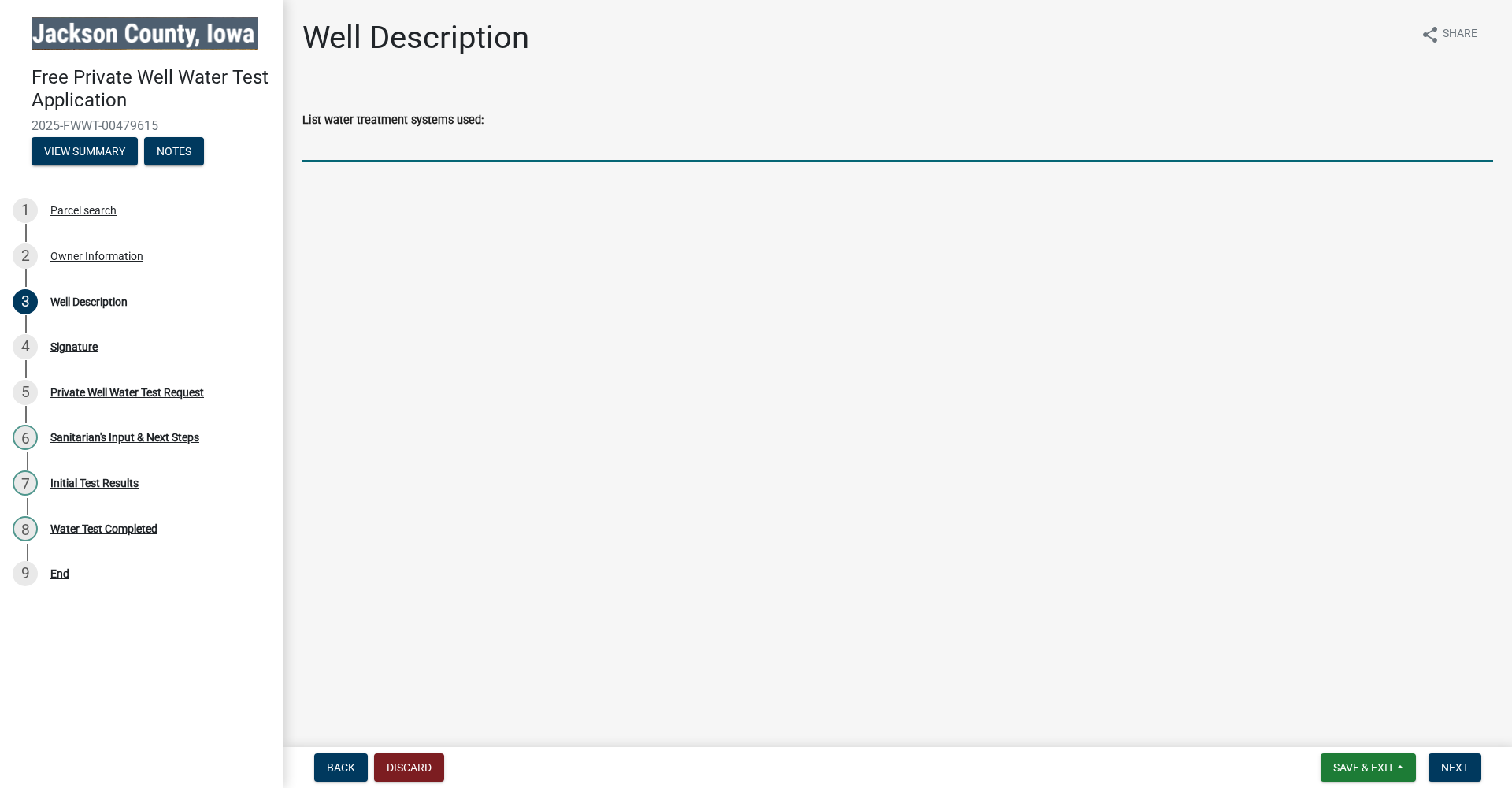
click at [457, 145] on input "List water treatment systems used:" at bounding box center [898, 145] width 1190 height 33
type input "None"
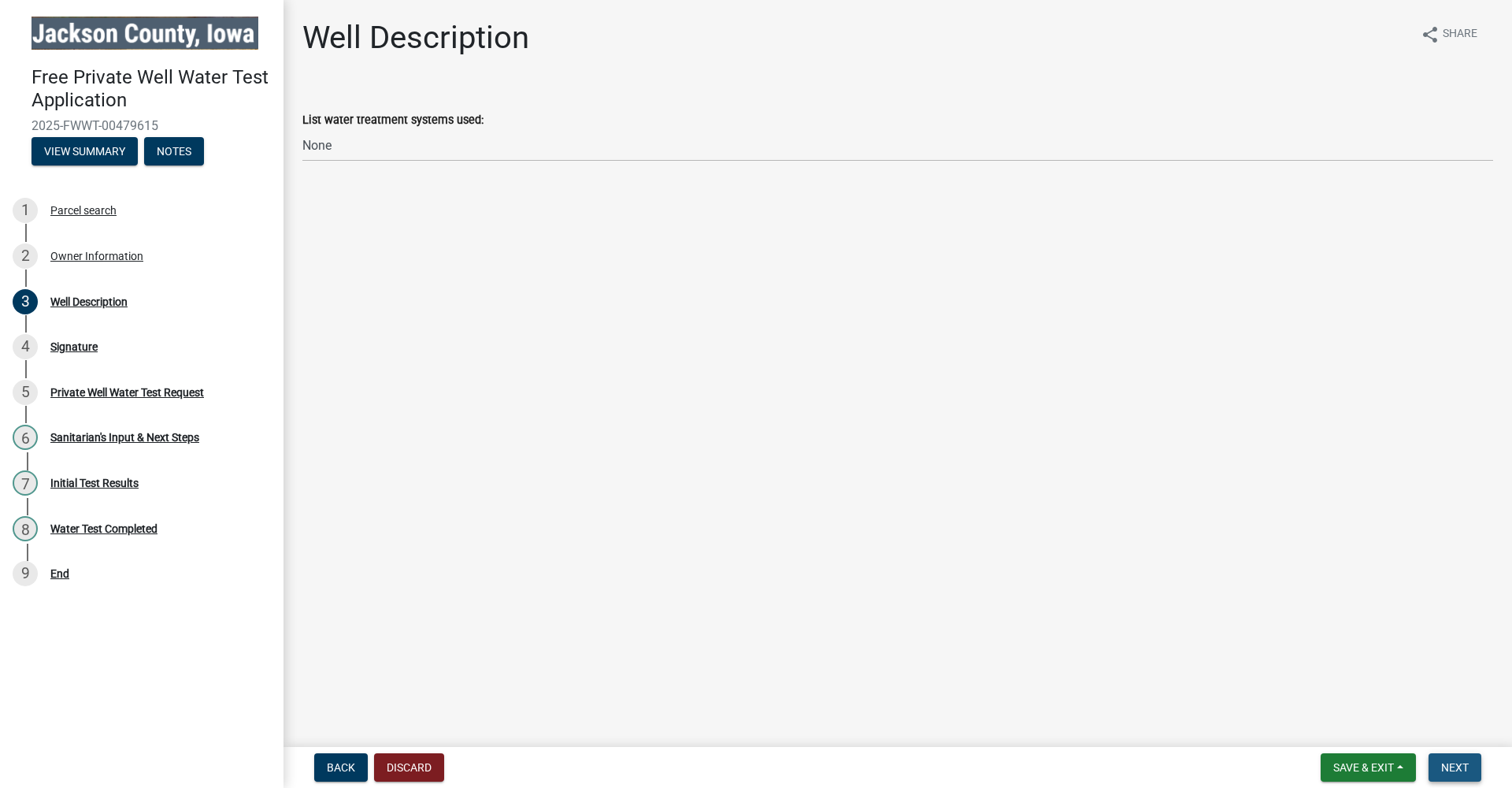
click at [1439, 755] on button "Next" at bounding box center [1454, 767] width 52 height 29
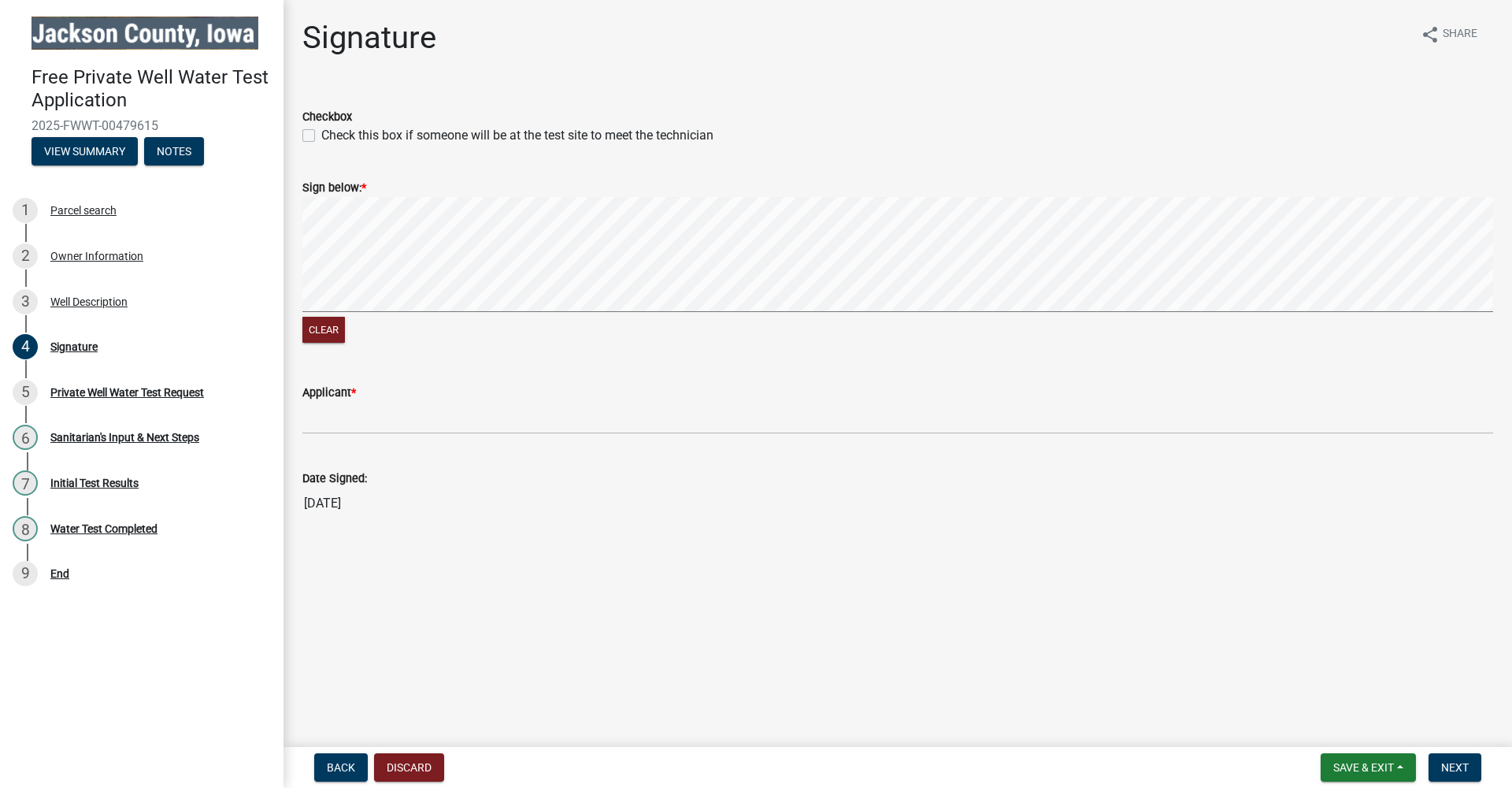
click at [322, 139] on label "Check this box if someone will be at the test site to meet the technician" at bounding box center [518, 135] width 392 height 19
click at [322, 137] on input "Check this box if someone will be at the test site to meet the technician" at bounding box center [327, 131] width 10 height 10
checkbox input "true"
drag, startPoint x: 314, startPoint y: 329, endPoint x: 339, endPoint y: 320, distance: 26.6
click at [314, 328] on button "Clear" at bounding box center [324, 330] width 43 height 26
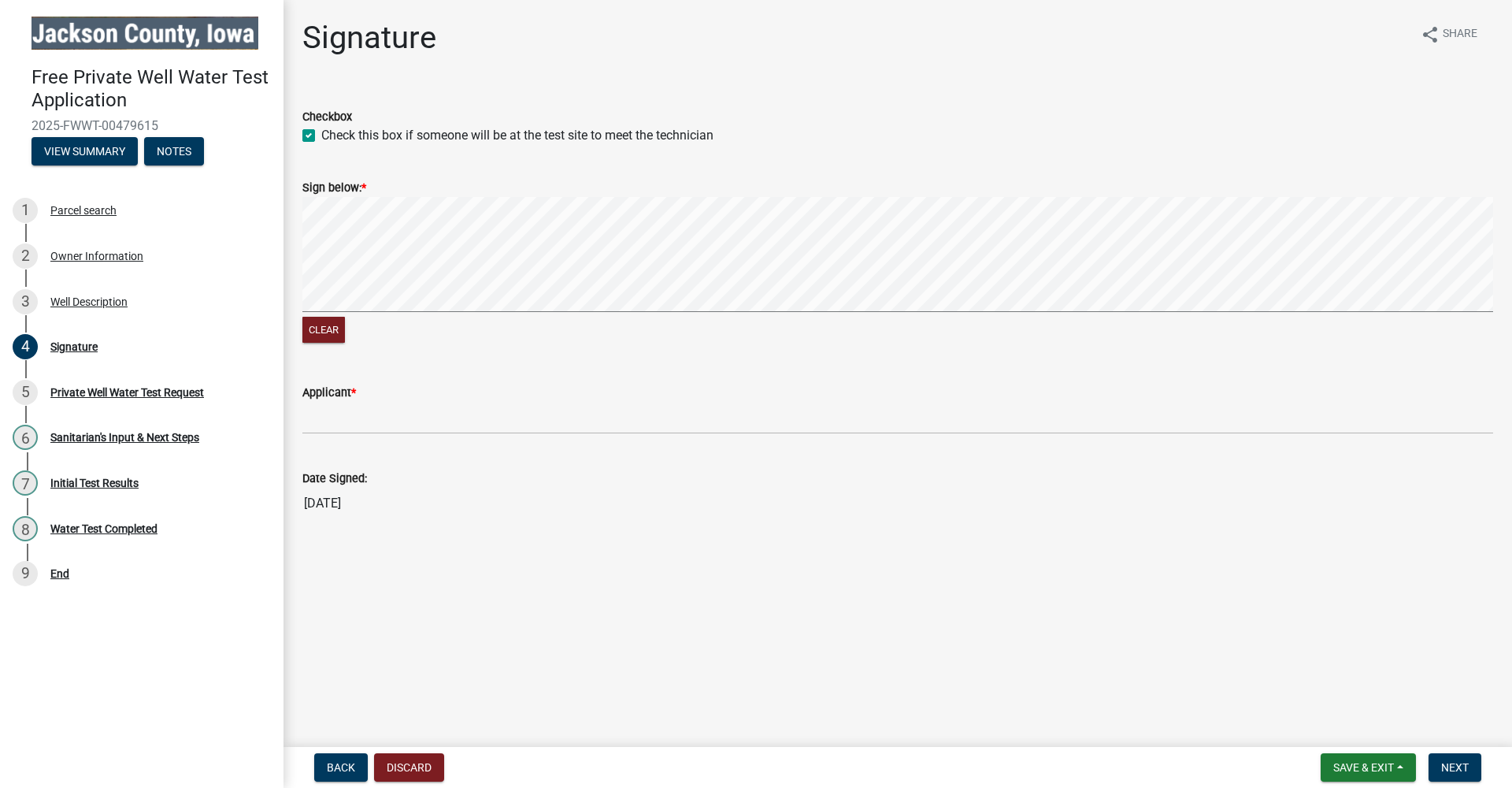
drag, startPoint x: 373, startPoint y: 317, endPoint x: 397, endPoint y: 325, distance: 25.3
click at [397, 325] on div "Clear" at bounding box center [898, 332] width 1190 height 30
drag, startPoint x: 323, startPoint y: 326, endPoint x: 352, endPoint y: 313, distance: 31.8
click at [325, 326] on button "Clear" at bounding box center [324, 330] width 43 height 26
click at [761, 181] on form "Sign below: * Clear" at bounding box center [898, 252] width 1190 height 187
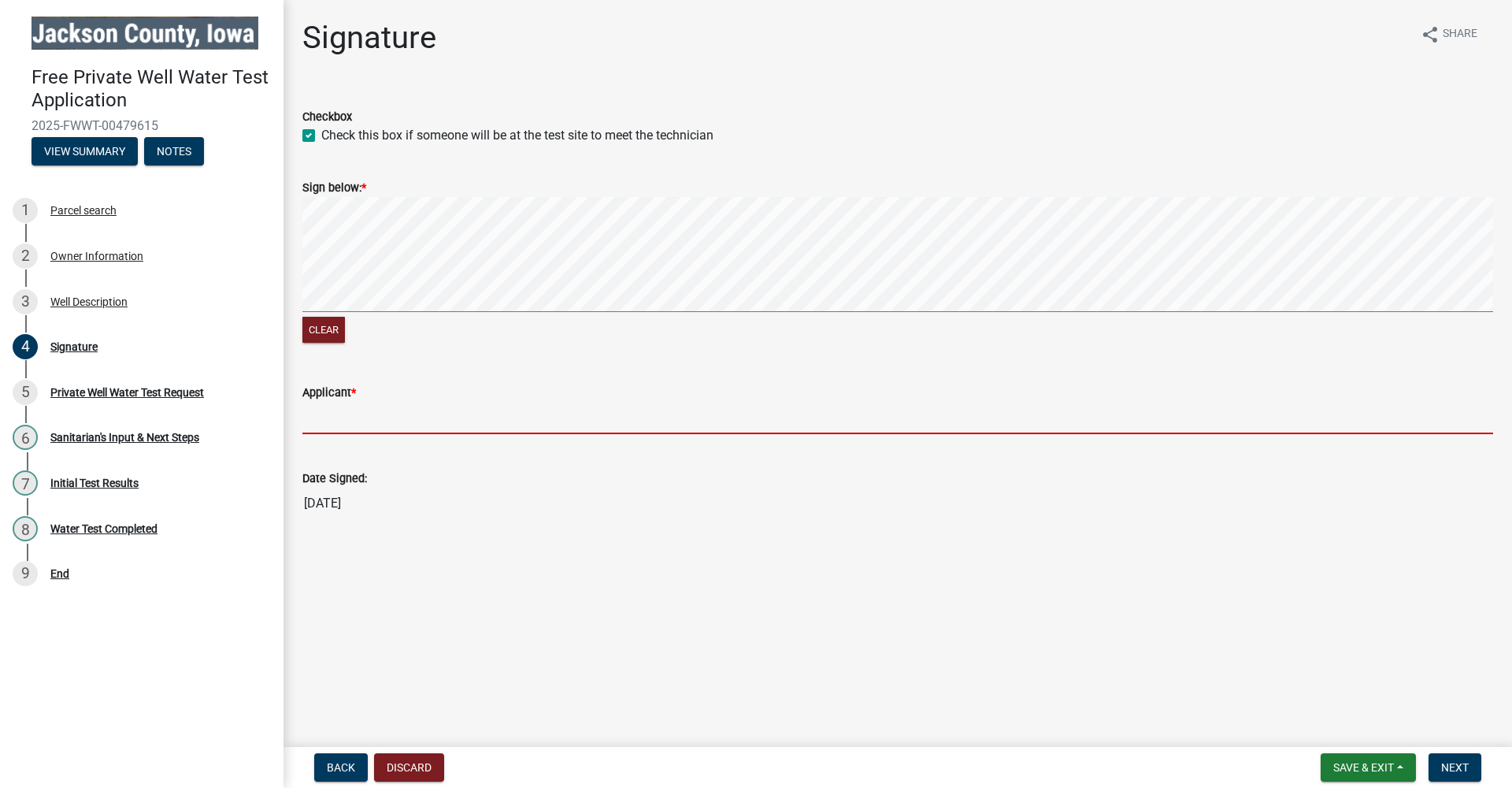
click at [321, 418] on input "Applicant *" at bounding box center [898, 418] width 1190 height 33
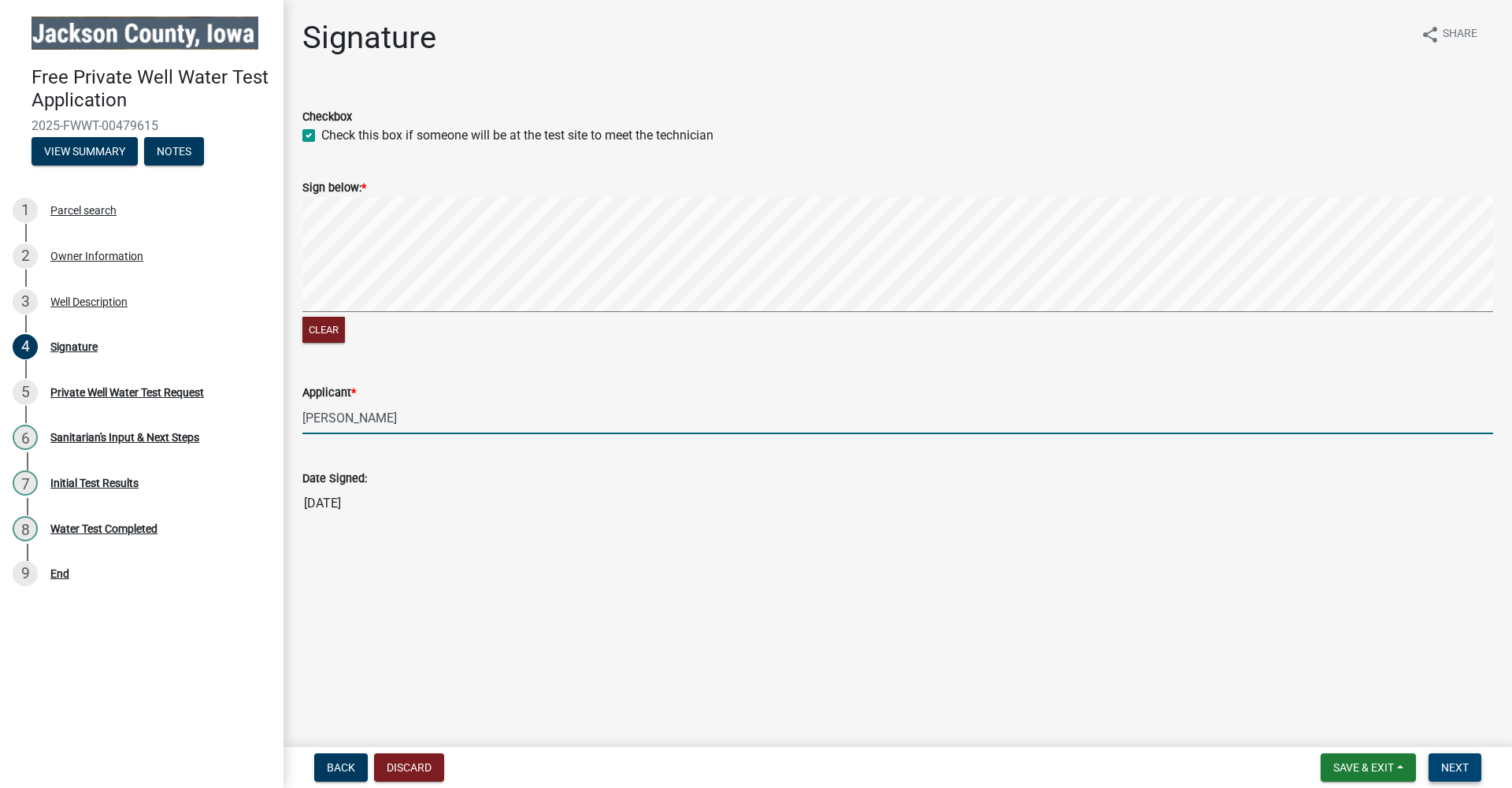
type input "[PERSON_NAME]"
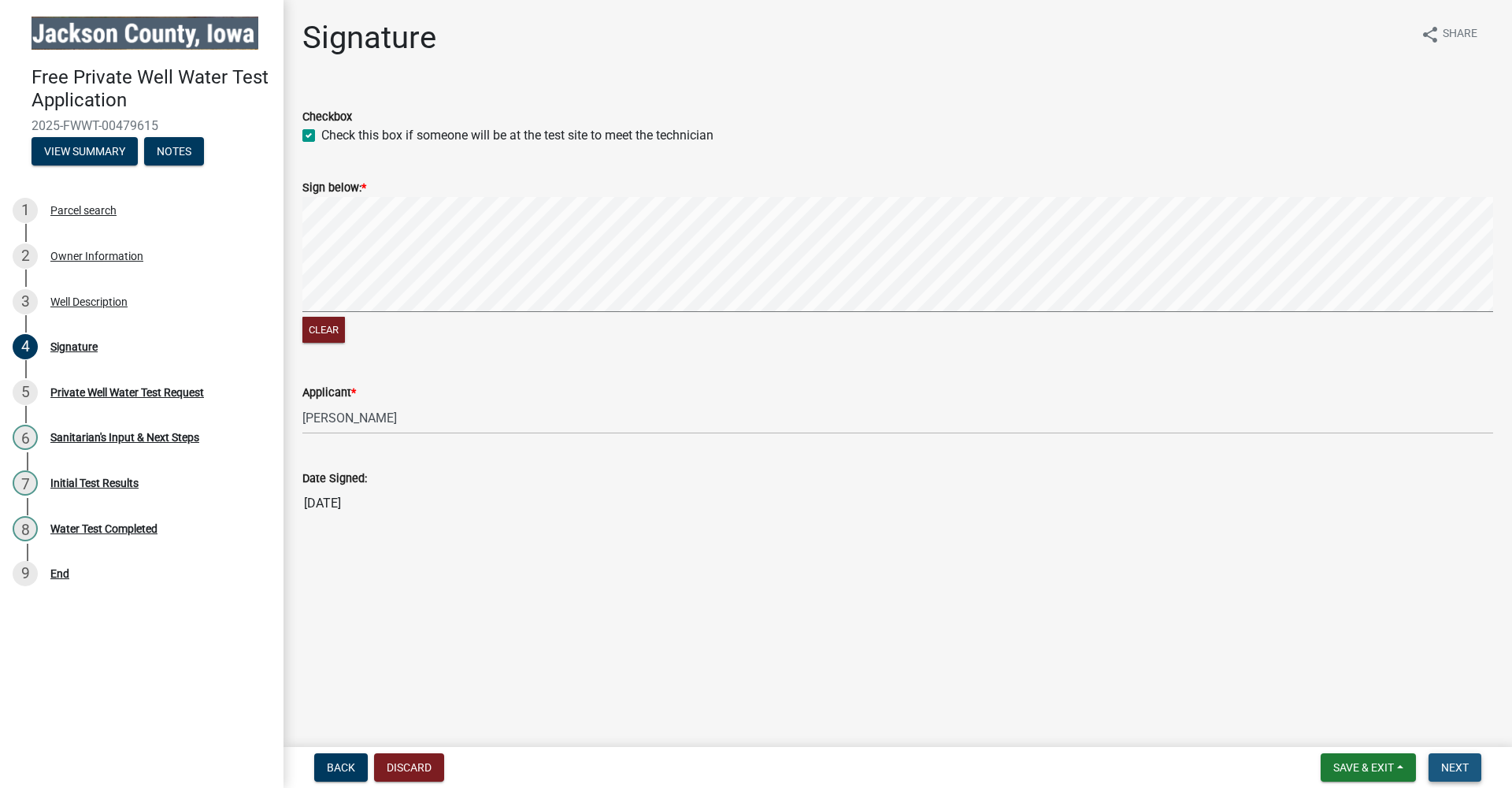
click at [1442, 765] on span "Next" at bounding box center [1455, 767] width 28 height 13
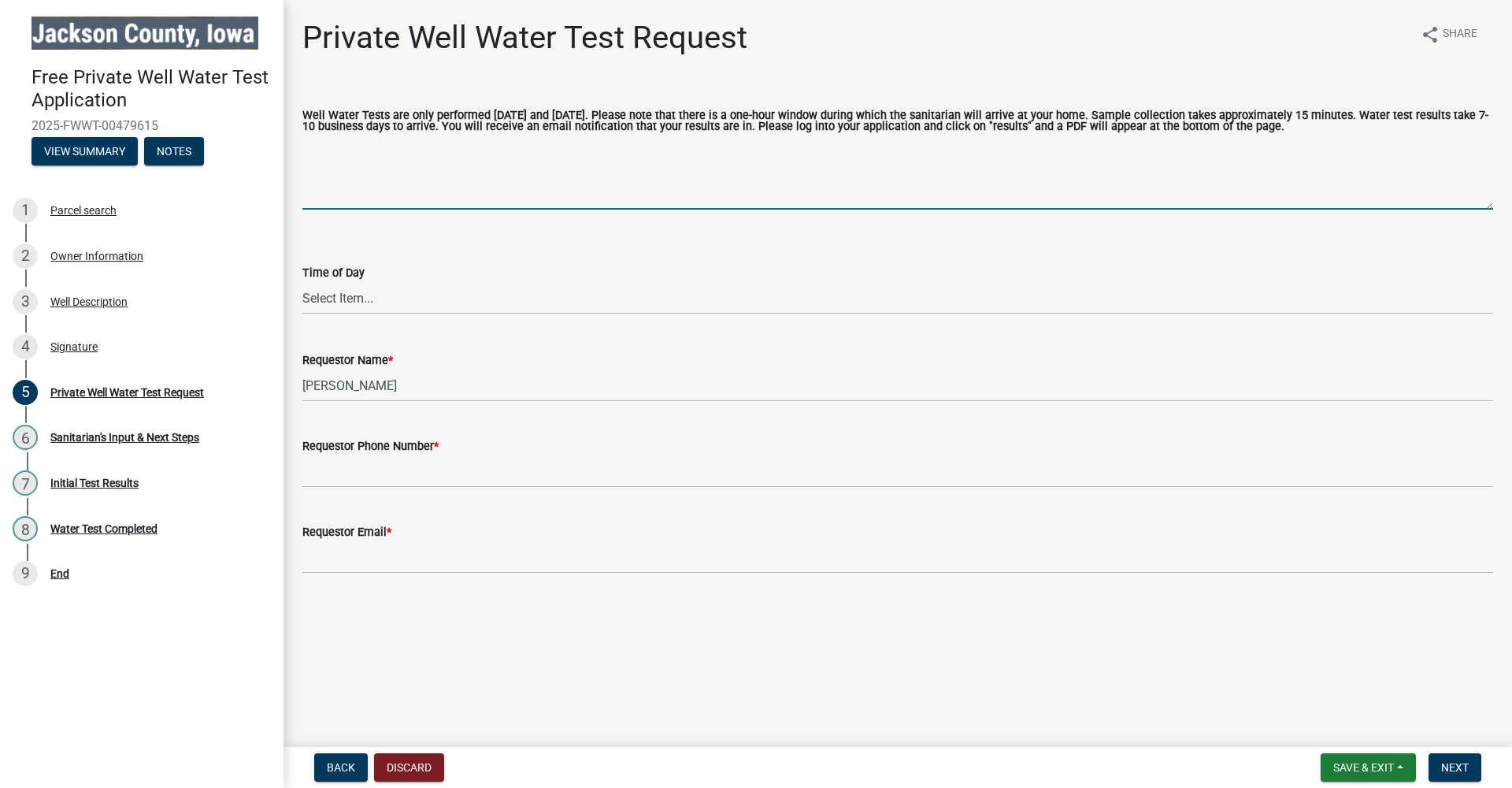
click at [361, 186] on textarea "Well Water Tests are only performed [DATE] and [DATE]. Please note that there i…" at bounding box center [898, 172] width 1190 height 74
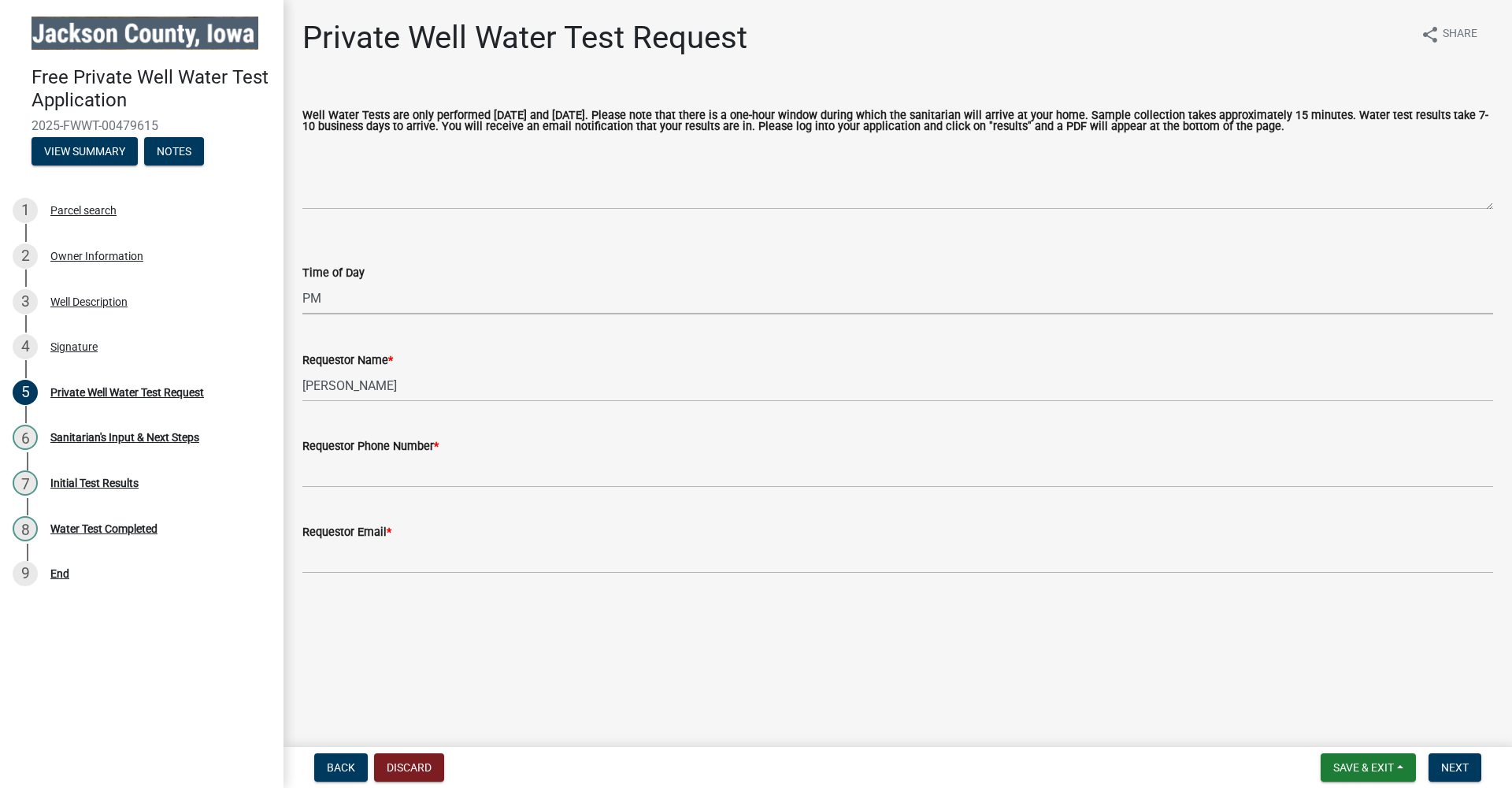
select select "3ad401e1-0864-4e59-92c0-337b78f7cb2c"
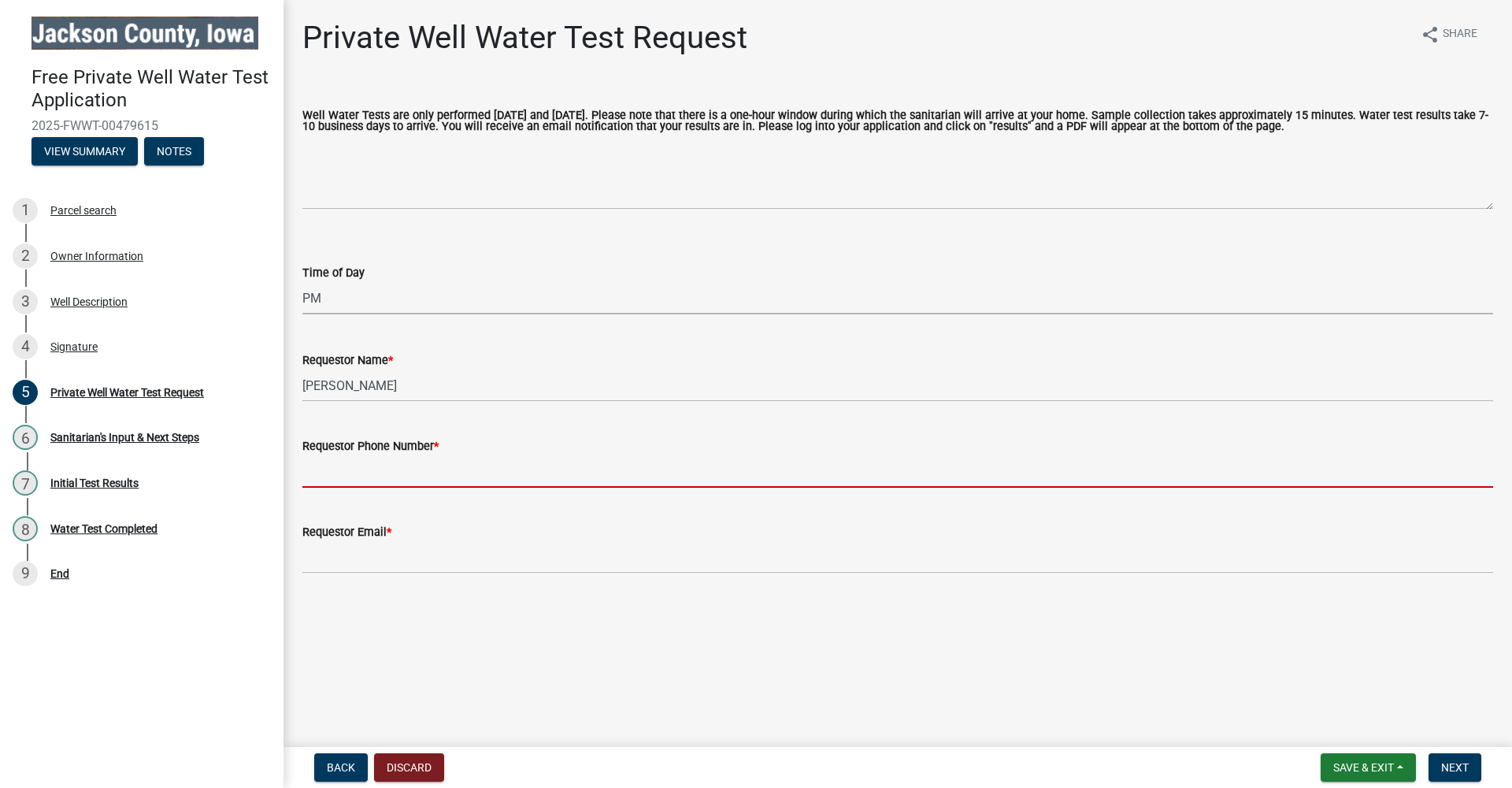
click at [372, 487] on input "Requestor Phone Number *" at bounding box center [898, 471] width 1190 height 33
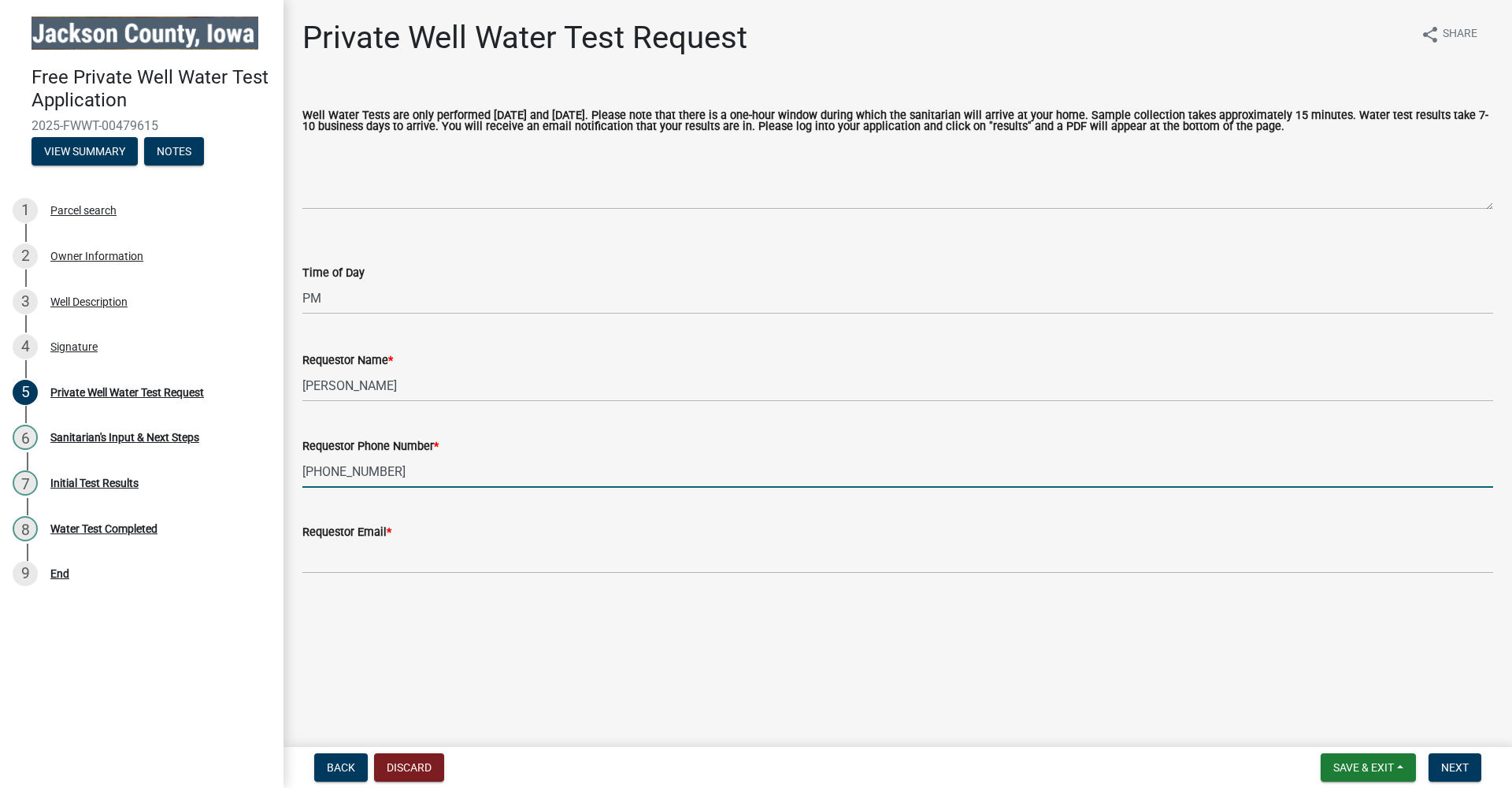
type input "[PHONE_NUMBER]"
click at [452, 535] on div "Requestor Email *" at bounding box center [898, 531] width 1190 height 19
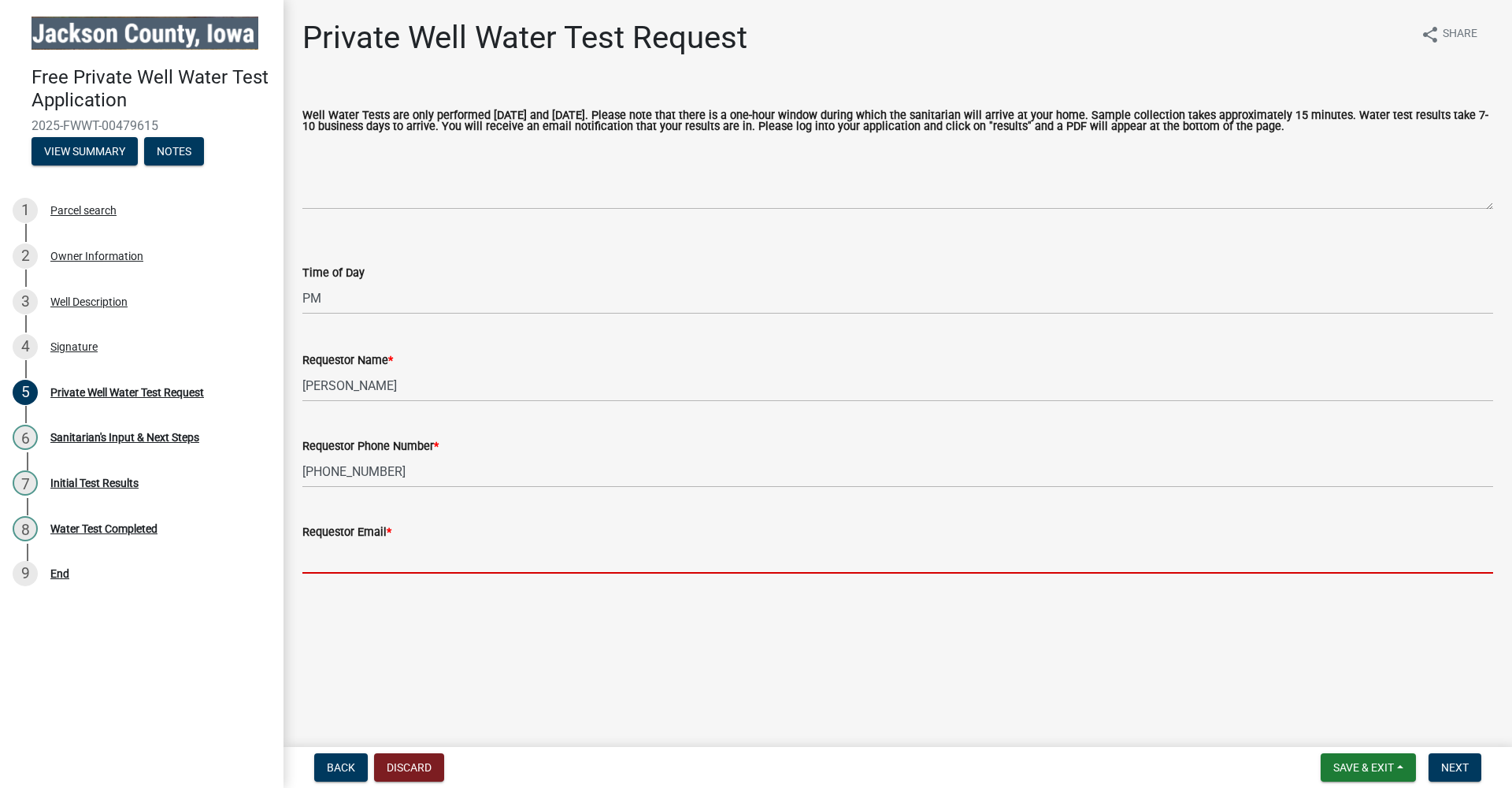
click at [455, 551] on input "Requestor Email *" at bounding box center [898, 557] width 1190 height 33
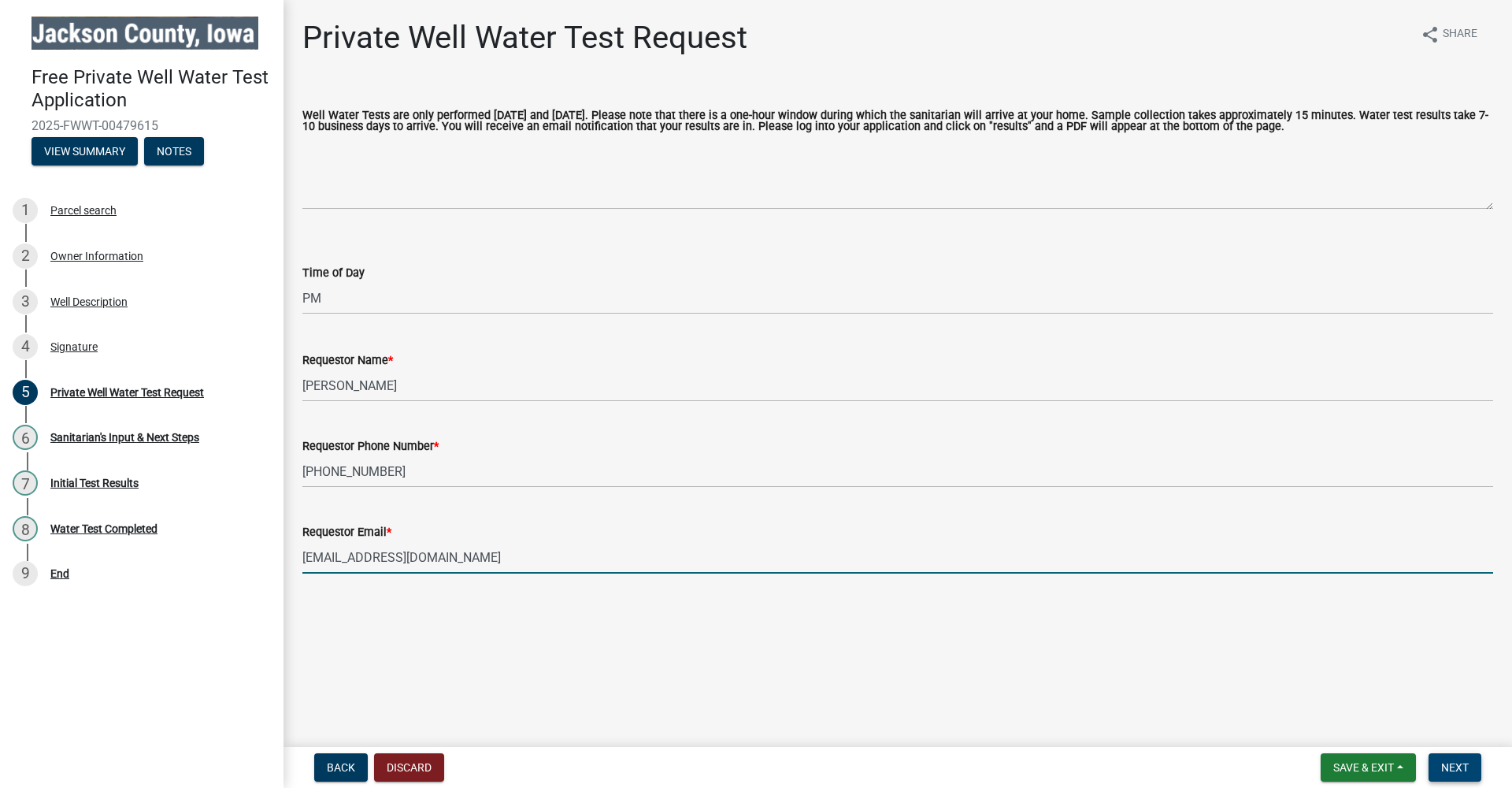
type input "[EMAIL_ADDRESS][DOMAIN_NAME]"
click at [1450, 761] on span "Next" at bounding box center [1455, 767] width 28 height 13
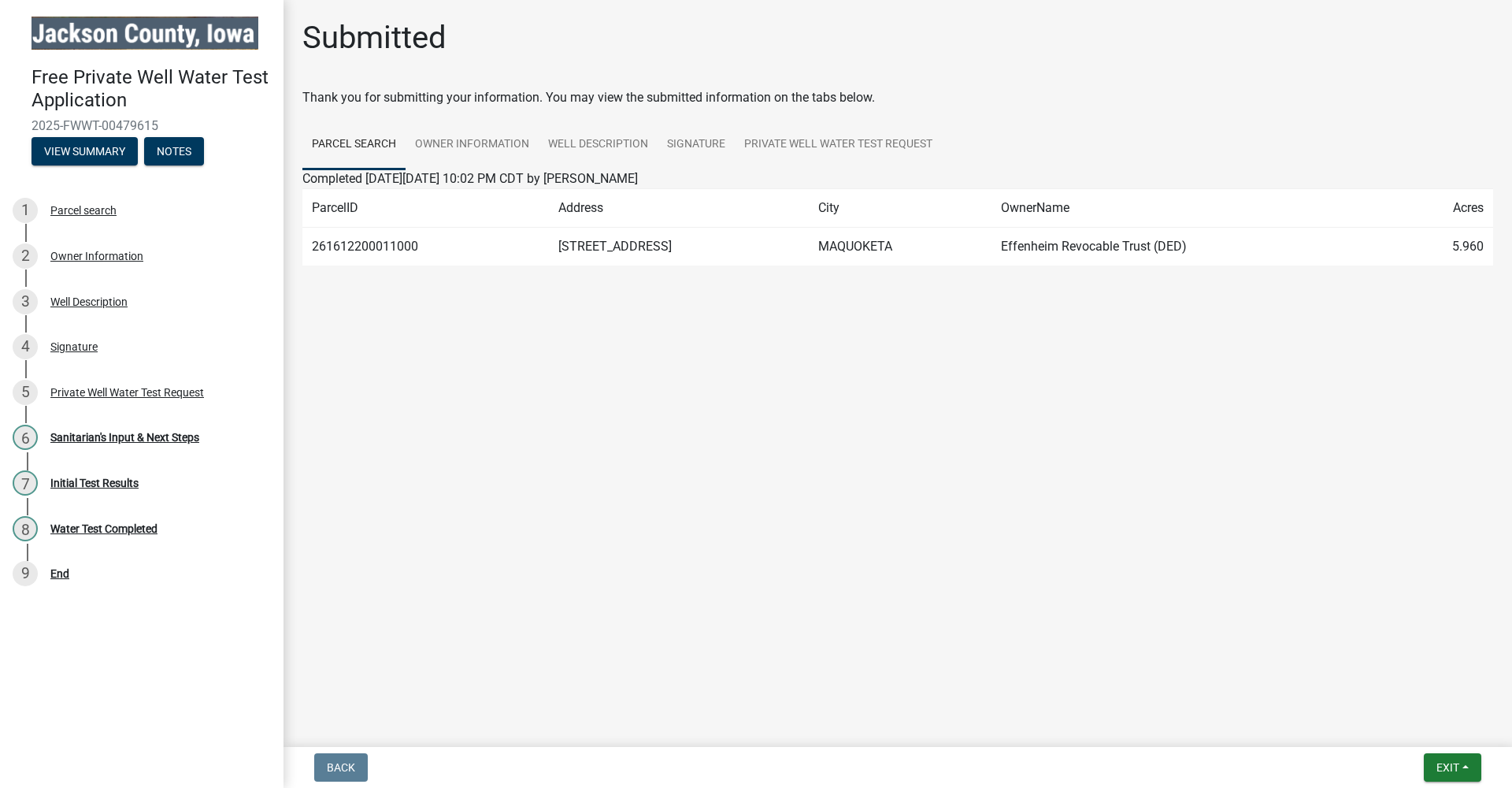
click at [842, 527] on main "Submitted Thank you for submitting your information. You may view the submitted…" at bounding box center [897, 370] width 1228 height 740
click at [1446, 757] on button "Exit" at bounding box center [1452, 767] width 57 height 29
click at [1417, 726] on button "Save & Exit" at bounding box center [1417, 726] width 126 height 38
